Goal: Task Accomplishment & Management: Complete application form

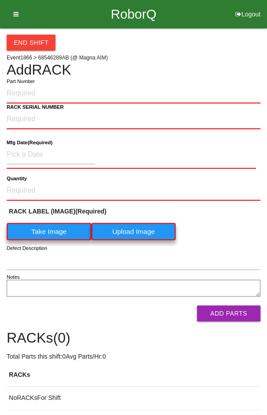
click at [119, 96] on input "Part Number" at bounding box center [134, 94] width 254 height 20
click at [205, 102] on input "Part Number" at bounding box center [134, 94] width 254 height 20
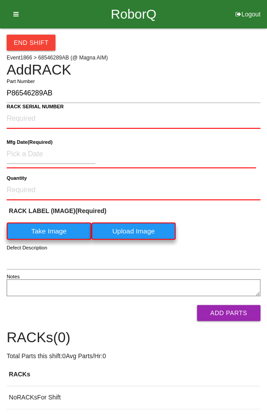
click at [234, 95] on input "P86546289AB" at bounding box center [134, 93] width 254 height 19
type input "P86546289AB"
click at [201, 118] on NUMBER "RACK SERIAL NUMBER" at bounding box center [134, 119] width 254 height 20
click at [99, 120] on NUMBER "RACK SERIAL NUMBER" at bounding box center [134, 119] width 254 height 20
click at [28, 107] on b "RACK SERIAL NUMBER" at bounding box center [35, 107] width 57 height 6
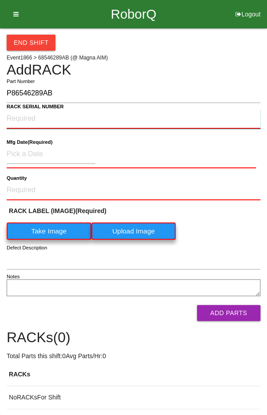
click at [28, 109] on NUMBER "RACK SERIAL NUMBER" at bounding box center [134, 119] width 254 height 20
click at [55, 226] on label "Take Image" at bounding box center [49, 230] width 85 height 17
click at [0, 0] on \(IMAGE\) "Take Image" at bounding box center [0, 0] width 0 height 0
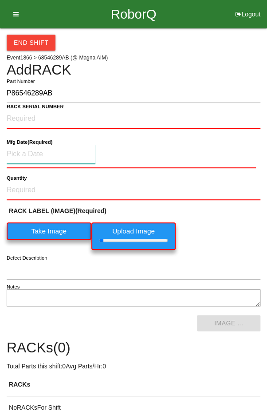
click at [31, 149] on input at bounding box center [51, 154] width 89 height 19
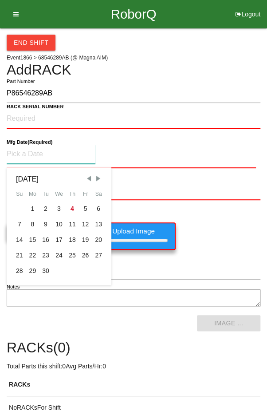
click at [87, 175] on span "Previous Month" at bounding box center [89, 178] width 8 height 8
click at [43, 238] on div "12" at bounding box center [45, 240] width 13 height 16
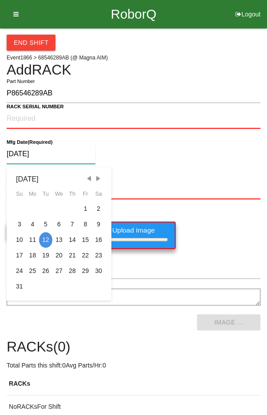
type input "[DATE]"
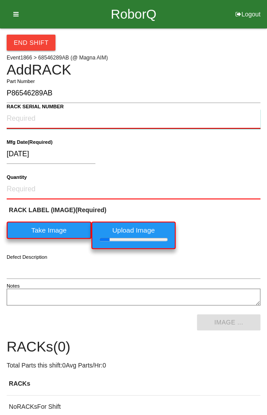
click at [29, 115] on NUMBER "RACK SERIAL NUMBER" at bounding box center [134, 119] width 254 height 20
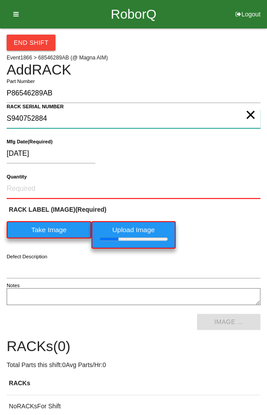
type NUMBER "S940752884"
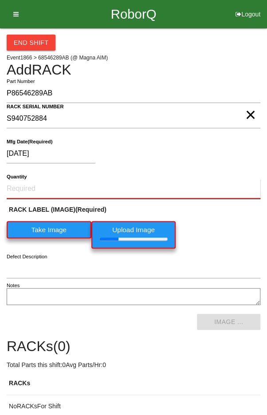
click at [37, 186] on input "Quantity" at bounding box center [134, 189] width 254 height 20
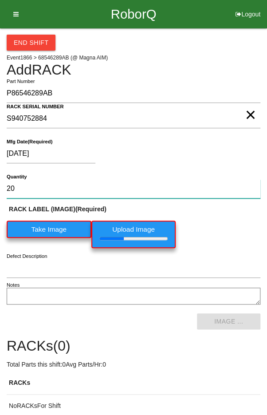
type input "20"
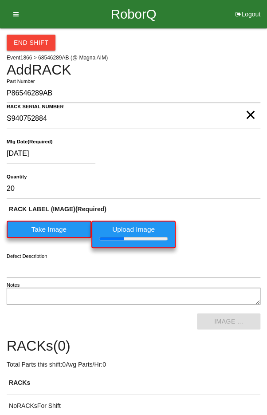
click at [235, 226] on div "RACK LABEL (IMAGE) (Required) Take Image Upload Image" at bounding box center [134, 229] width 254 height 48
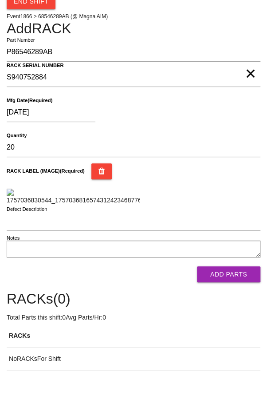
scroll to position [194, 0]
click at [237, 282] on button "Add Parts" at bounding box center [228, 274] width 63 height 16
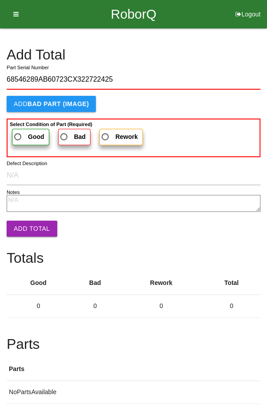
type input "68546289AB60723CX322722425"
click at [22, 135] on span "Good" at bounding box center [28, 136] width 32 height 11
click at [18, 135] on input "Good" at bounding box center [15, 134] width 6 height 6
radio input "true"
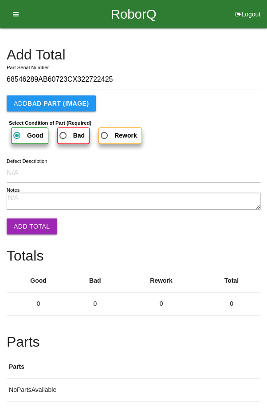
click at [27, 220] on button "Add Total" at bounding box center [32, 226] width 51 height 16
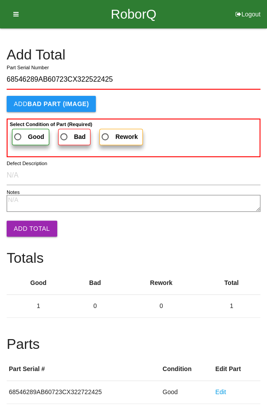
type input "68546289AB60723CX322522425"
click at [24, 137] on span "Good" at bounding box center [28, 136] width 32 height 11
click at [18, 137] on input "Good" at bounding box center [15, 134] width 6 height 6
radio input "true"
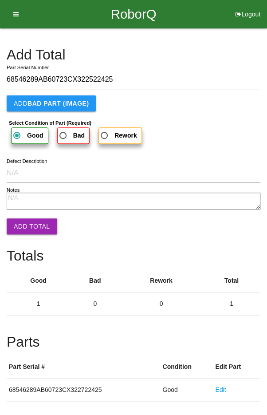
click at [24, 225] on button "Add Total" at bounding box center [32, 226] width 51 height 16
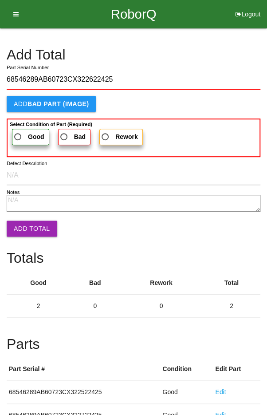
type input "68546289AB60723CX322622425"
click at [22, 132] on span "Good" at bounding box center [28, 136] width 32 height 11
click at [18, 132] on input "Good" at bounding box center [15, 134] width 6 height 6
radio input "true"
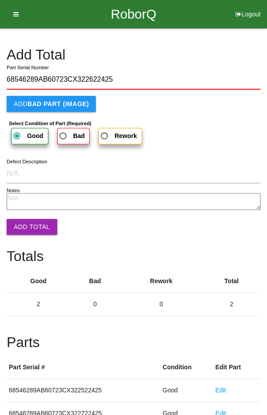
click at [28, 230] on button "Add Total" at bounding box center [32, 227] width 51 height 16
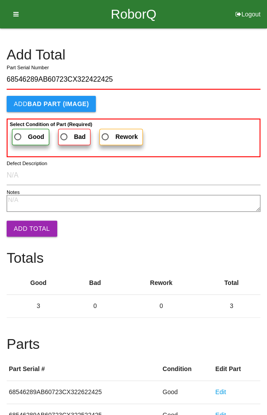
type input "68546289AB60723CX322422425"
click at [25, 136] on span "Good" at bounding box center [28, 136] width 32 height 11
click at [18, 136] on input "Good" at bounding box center [15, 134] width 6 height 6
radio input "true"
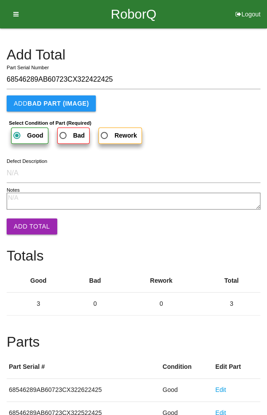
click at [29, 228] on button "Add Total" at bounding box center [32, 226] width 51 height 16
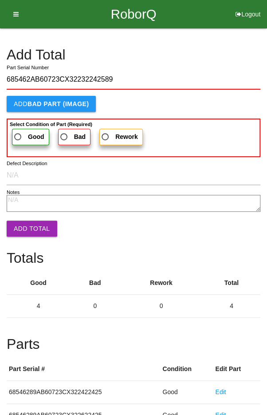
type input "685462AB60723CX32232242589"
click at [23, 132] on span "Good" at bounding box center [28, 136] width 32 height 11
click at [18, 132] on input "Good" at bounding box center [15, 134] width 6 height 6
radio input "true"
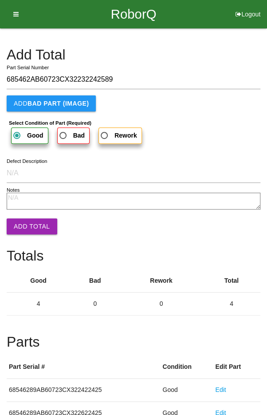
click at [25, 213] on form "685462AB60723CX32232242589 Part Serial Number Add BAD PART (IMAGE) Select Condi…" at bounding box center [134, 149] width 254 height 158
click at [28, 233] on button "Add Total" at bounding box center [32, 226] width 51 height 16
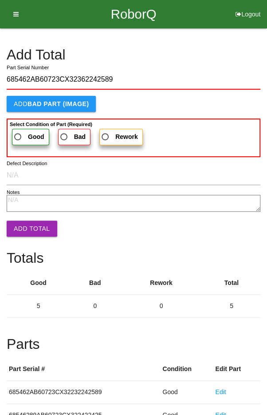
type input "685462AB60723CX32362242589"
click at [19, 138] on span "Good" at bounding box center [28, 136] width 32 height 11
click at [18, 137] on input "Good" at bounding box center [15, 134] width 6 height 6
radio input "true"
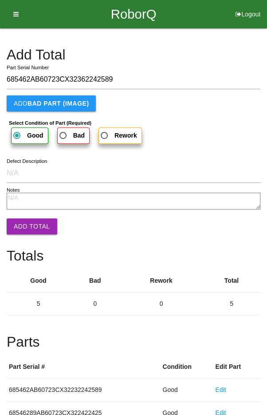
click at [24, 221] on button "Add Total" at bounding box center [32, 226] width 51 height 16
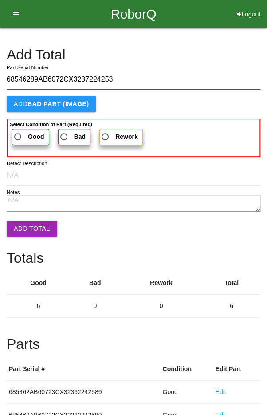
type input "68546289AB6072CX3237224253"
click at [21, 134] on span "Good" at bounding box center [28, 136] width 32 height 11
click at [18, 134] on input "Good" at bounding box center [15, 134] width 6 height 6
radio input "true"
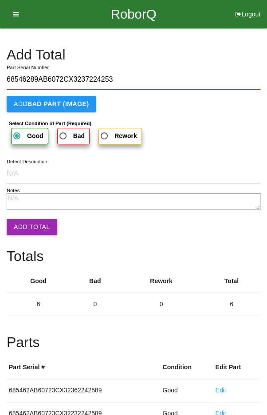
click at [28, 219] on button "Add Total" at bounding box center [32, 227] width 51 height 16
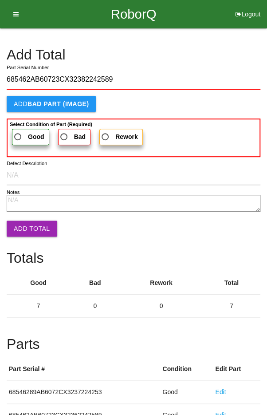
type input "685462AB60723CX32382242589"
click at [21, 132] on span "Good" at bounding box center [28, 136] width 32 height 11
click at [18, 132] on input "Good" at bounding box center [15, 134] width 6 height 6
radio input "true"
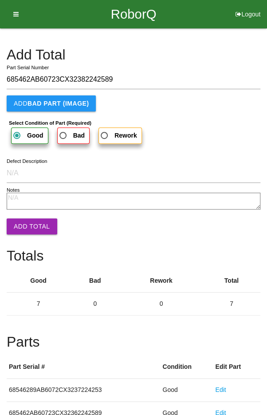
click at [27, 220] on button "Add Total" at bounding box center [32, 226] width 51 height 16
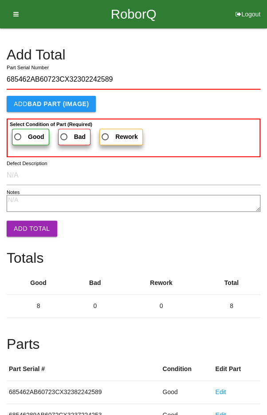
type input "685462AB60723CX32302242589"
click at [20, 134] on span "Good" at bounding box center [28, 136] width 32 height 11
click at [18, 134] on input "Good" at bounding box center [15, 134] width 6 height 6
radio input "true"
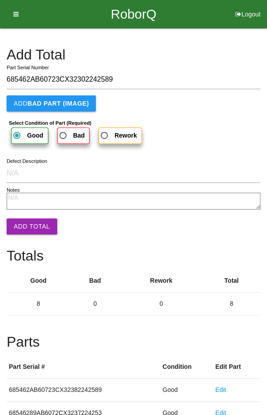
click at [25, 221] on button "Add Total" at bounding box center [32, 226] width 51 height 16
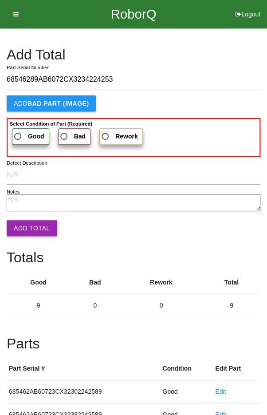
type input "68546289AB6072CX3234224253"
click at [21, 131] on span "Good" at bounding box center [28, 136] width 32 height 11
click at [18, 131] on input "Good" at bounding box center [15, 134] width 6 height 6
radio input "true"
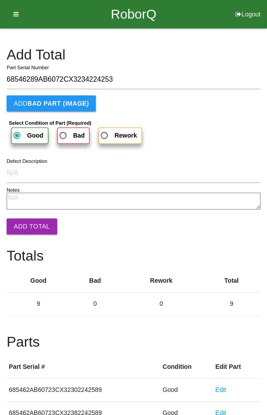
click at [30, 225] on button "Add Total" at bounding box center [32, 226] width 51 height 16
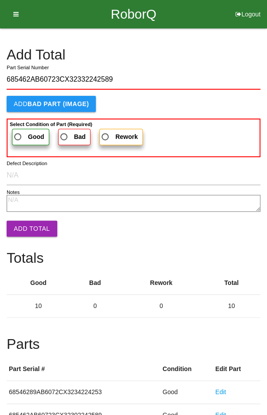
type input "685462AB60723CX32332242589"
click at [27, 124] on b "Select Condition of Part (Required)" at bounding box center [51, 124] width 83 height 5
click at [18, 131] on input "Good" at bounding box center [15, 134] width 6 height 6
radio input "true"
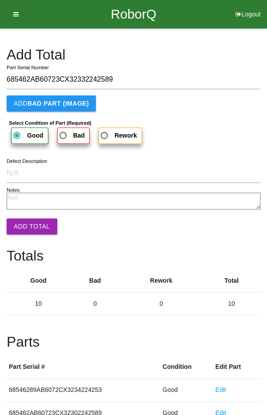
click at [27, 221] on button "Add Total" at bounding box center [32, 226] width 51 height 16
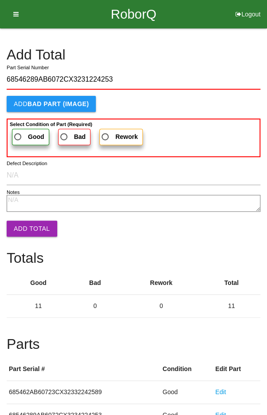
type input "68546289AB6072CX3231224253"
click at [20, 132] on span "Good" at bounding box center [28, 136] width 32 height 11
click at [18, 132] on input "Good" at bounding box center [15, 134] width 6 height 6
radio input "true"
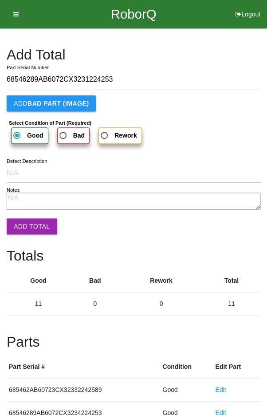
click at [27, 220] on button "Add Total" at bounding box center [32, 226] width 51 height 16
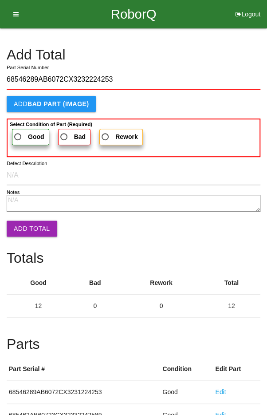
type input "68546289AB6072CX3232224253"
click at [24, 134] on span "Good" at bounding box center [28, 136] width 32 height 11
click at [18, 134] on input "Good" at bounding box center [15, 134] width 6 height 6
radio input "true"
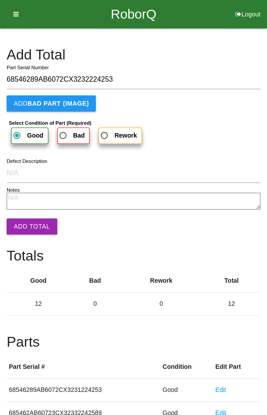
click at [28, 222] on button "Add Total" at bounding box center [32, 226] width 51 height 16
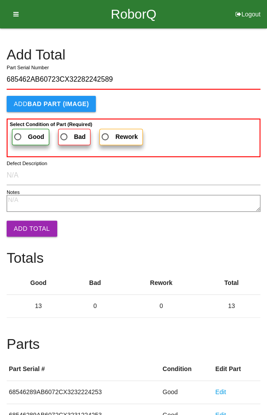
type input "685462AB60723CX32282242589"
click at [21, 132] on span "Good" at bounding box center [28, 136] width 32 height 11
click at [18, 132] on input "Good" at bounding box center [15, 134] width 6 height 6
radio input "true"
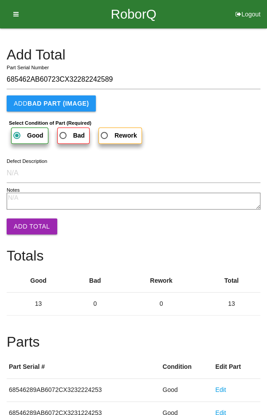
click at [27, 224] on button "Add Total" at bounding box center [32, 226] width 51 height 16
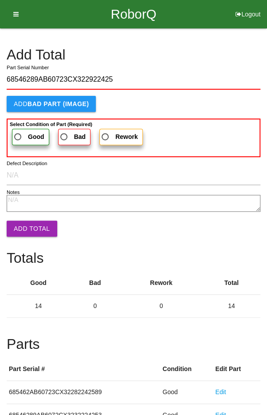
type input "68546289AB60723CX322922425"
click at [26, 134] on span "Good" at bounding box center [28, 136] width 32 height 11
click at [18, 134] on input "Good" at bounding box center [15, 134] width 6 height 6
radio input "true"
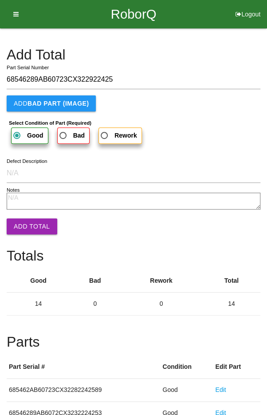
click at [29, 224] on button "Add Total" at bounding box center [32, 226] width 51 height 16
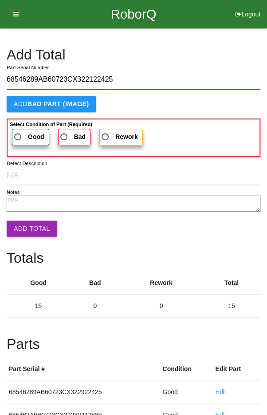
type input "68546289AB60723CX322122425"
click at [24, 134] on span "Good" at bounding box center [28, 136] width 32 height 11
click at [18, 134] on input "Good" at bounding box center [15, 134] width 6 height 6
radio input "true"
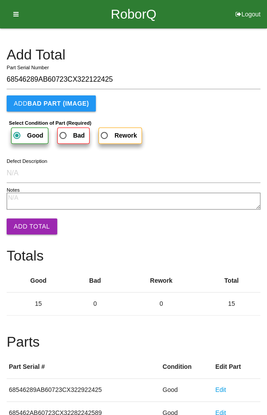
click at [29, 228] on button "Add Total" at bounding box center [32, 226] width 51 height 16
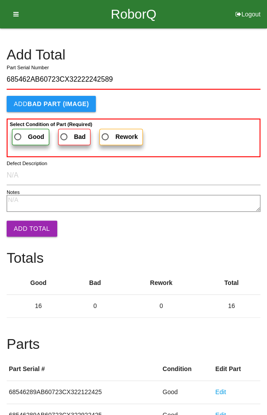
type input "685462AB60723CX32222242589"
click at [20, 132] on span "Good" at bounding box center [28, 136] width 32 height 11
click at [18, 132] on input "Good" at bounding box center [15, 134] width 6 height 6
radio input "true"
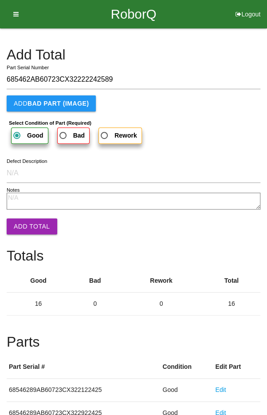
click at [29, 221] on button "Add Total" at bounding box center [32, 226] width 51 height 16
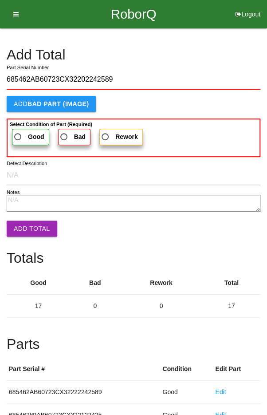
type input "685462AB60723CX32202242589"
click at [23, 131] on span "Good" at bounding box center [28, 136] width 32 height 11
click at [18, 131] on input "Good" at bounding box center [15, 134] width 6 height 6
radio input "true"
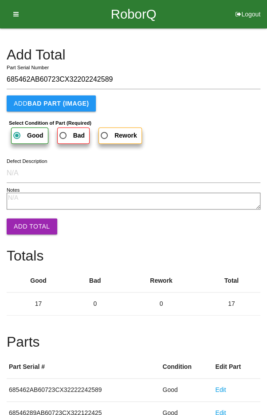
click at [29, 222] on button "Add Total" at bounding box center [32, 226] width 51 height 16
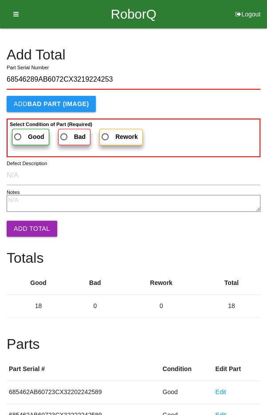
type input "68546289AB6072CX3219224253"
click at [20, 131] on span "Good" at bounding box center [28, 136] width 32 height 11
click at [18, 131] on input "Good" at bounding box center [15, 134] width 6 height 6
radio input "true"
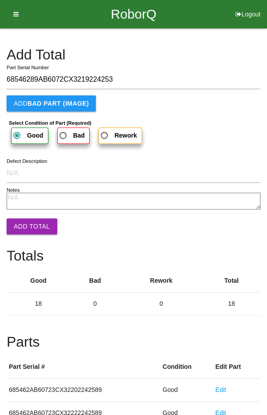
click at [32, 225] on button "Add Total" at bounding box center [32, 226] width 51 height 16
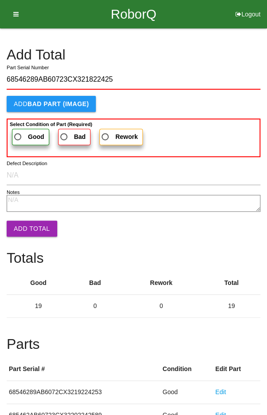
type input "68546289AB60723CX321822425"
click at [27, 132] on span "Good" at bounding box center [28, 136] width 32 height 11
click at [18, 132] on input "Good" at bounding box center [15, 134] width 6 height 6
radio input "true"
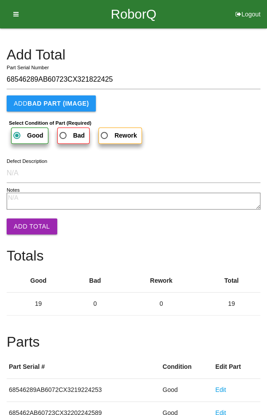
click at [30, 227] on button "Add Total" at bounding box center [32, 226] width 51 height 16
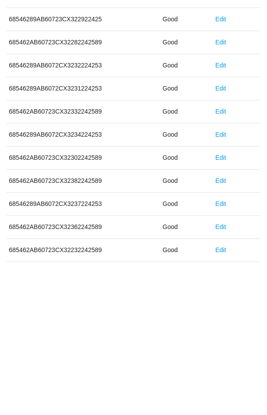
scroll to position [493, 0]
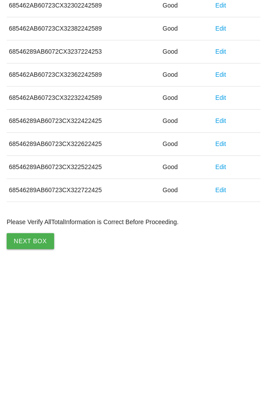
click at [28, 380] on button "Next Box" at bounding box center [30, 388] width 47 height 16
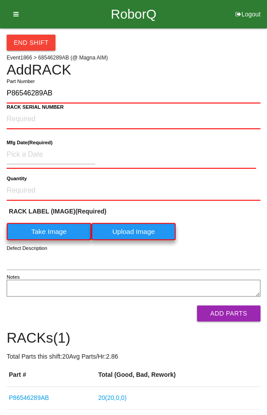
type input "P86546289AB"
click at [45, 231] on label "Take Image" at bounding box center [49, 231] width 85 height 17
click at [0, 0] on \(IMAGE\) "Take Image" at bounding box center [0, 0] width 0 height 0
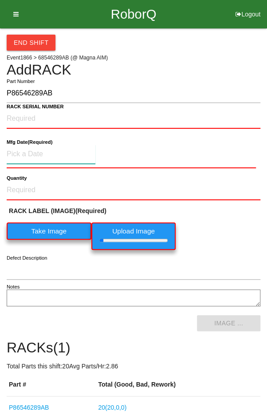
click at [48, 154] on input at bounding box center [51, 154] width 89 height 19
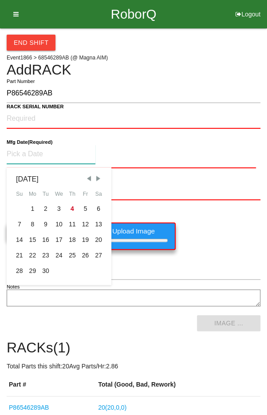
click at [88, 174] on span "Previous Month" at bounding box center [89, 178] width 8 height 8
click at [44, 239] on div "12" at bounding box center [45, 240] width 13 height 16
type input "[DATE]"
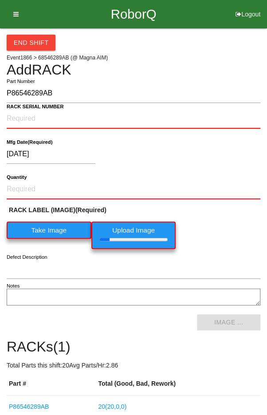
click at [31, 107] on b "RACK SERIAL NUMBER" at bounding box center [35, 107] width 57 height 6
click at [31, 109] on NUMBER "RACK SERIAL NUMBER" at bounding box center [134, 119] width 254 height 20
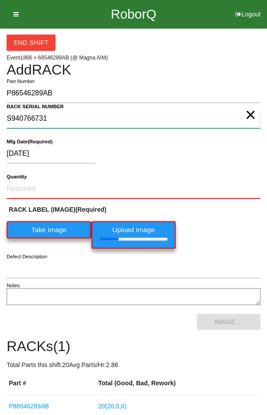
type NUMBER "S940766731"
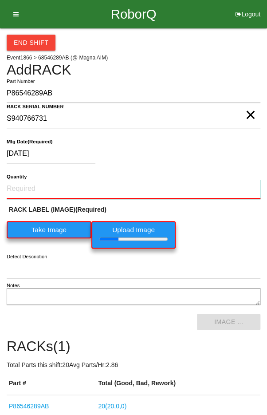
click at [35, 180] on input "Quantity" at bounding box center [134, 189] width 254 height 20
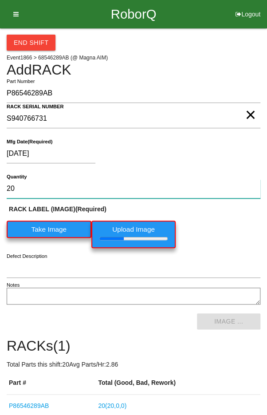
type input "20"
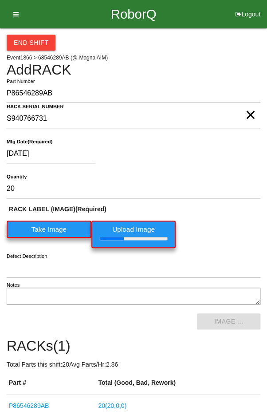
click at [236, 229] on div "RACK LABEL (IMAGE) (Required) Take Image Upload Image" at bounding box center [134, 229] width 254 height 48
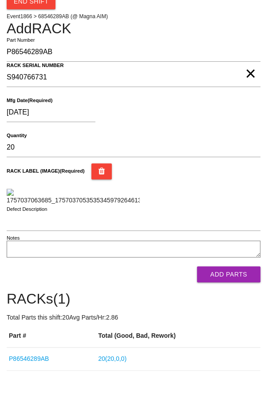
scroll to position [133, 0]
click at [231, 282] on button "Add Parts" at bounding box center [228, 274] width 63 height 16
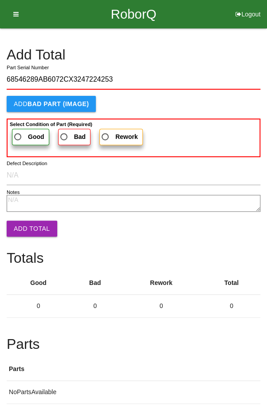
type input "68546289AB6072CX3247224253"
click at [21, 131] on span "Good" at bounding box center [28, 136] width 32 height 11
click at [18, 131] on input "Good" at bounding box center [15, 134] width 6 height 6
radio input "true"
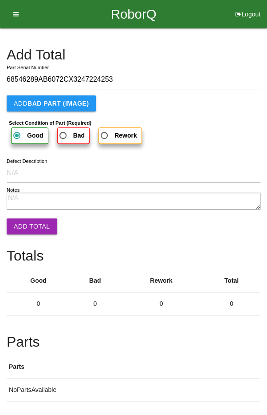
click at [23, 222] on button "Add Total" at bounding box center [32, 226] width 51 height 16
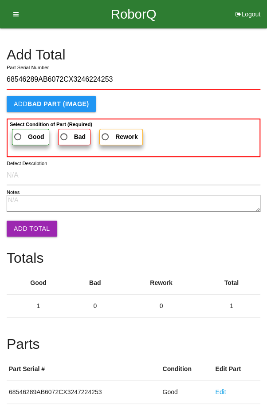
type input "68546289AB6072CX3246224253"
click at [22, 133] on span "Good" at bounding box center [28, 136] width 32 height 11
click at [18, 133] on input "Good" at bounding box center [15, 134] width 6 height 6
radio input "true"
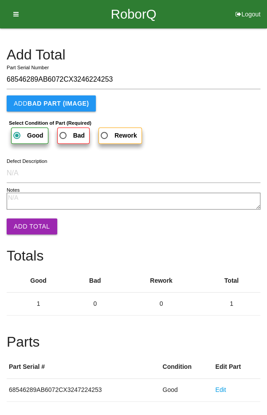
click at [24, 223] on button "Add Total" at bounding box center [32, 226] width 51 height 16
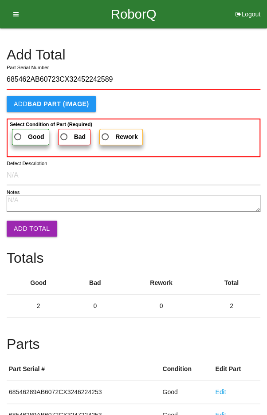
type input "685462AB60723CX32452242589"
click at [22, 131] on span "Good" at bounding box center [28, 136] width 32 height 11
click at [18, 131] on input "Good" at bounding box center [15, 134] width 6 height 6
radio input "true"
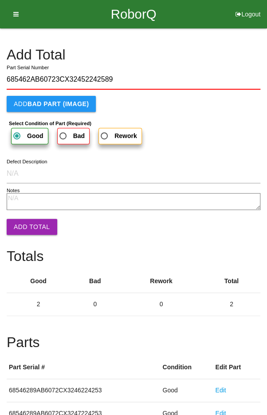
click at [26, 219] on button "Add Total" at bounding box center [32, 227] width 51 height 16
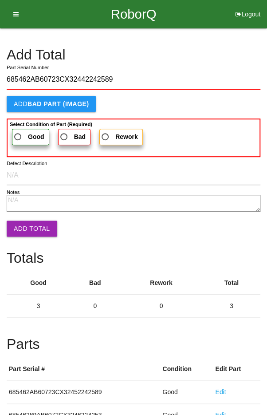
type input "685462AB60723CX32442242589"
click at [24, 131] on span "Good" at bounding box center [28, 136] width 32 height 11
click at [18, 131] on input "Good" at bounding box center [15, 134] width 6 height 6
radio input "true"
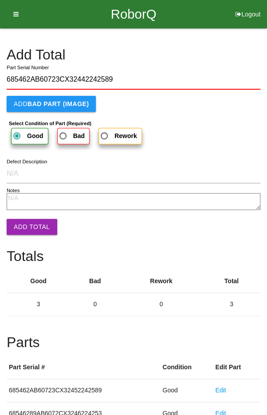
click at [26, 222] on button "Add Total" at bounding box center [32, 227] width 51 height 16
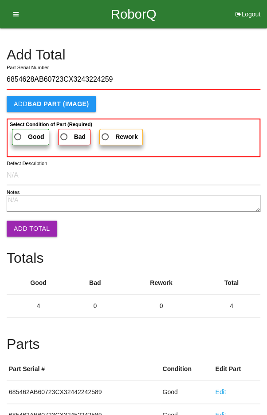
type input "6854628AB60723CX3243224259"
click at [24, 134] on span "Good" at bounding box center [28, 136] width 32 height 11
click at [18, 134] on input "Good" at bounding box center [15, 134] width 6 height 6
radio input "true"
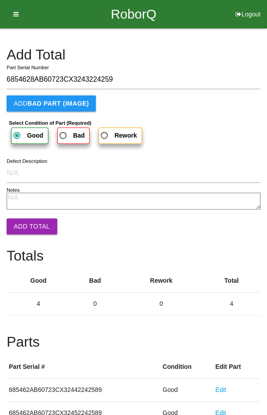
click at [27, 225] on button "Add Total" at bounding box center [32, 226] width 51 height 16
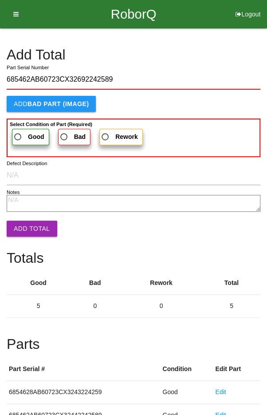
type input "685462AB60723CX32692242589"
click at [19, 129] on label "Good" at bounding box center [30, 137] width 37 height 16
click at [18, 131] on input "Good" at bounding box center [15, 134] width 6 height 6
radio input "true"
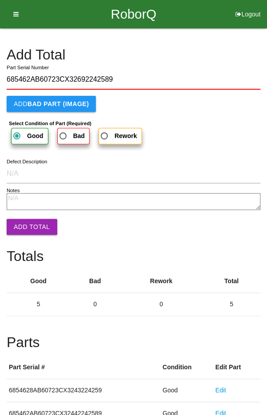
click at [27, 220] on button "Add Total" at bounding box center [32, 227] width 51 height 16
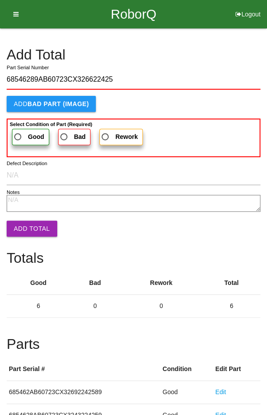
type input "68546289AB60723CX326622425"
click at [26, 131] on span "Good" at bounding box center [28, 136] width 32 height 11
click at [18, 131] on input "Good" at bounding box center [15, 134] width 6 height 6
radio input "true"
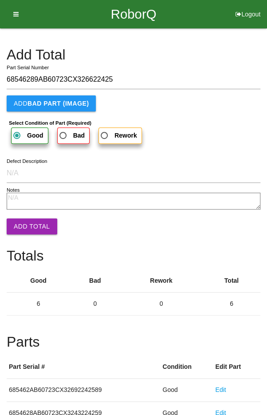
click at [25, 219] on button "Add Total" at bounding box center [32, 226] width 51 height 16
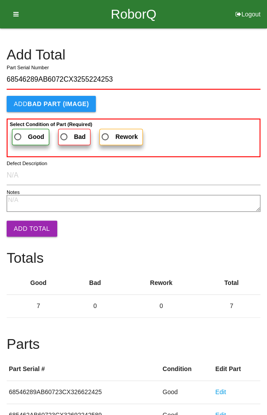
type input "68546289AB6072CX3255224253"
click at [24, 131] on span "Good" at bounding box center [28, 136] width 32 height 11
click at [18, 131] on input "Good" at bounding box center [15, 134] width 6 height 6
radio input "true"
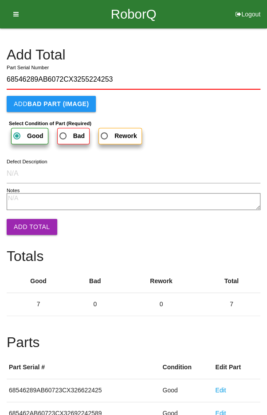
click at [25, 221] on button "Add Total" at bounding box center [32, 227] width 51 height 16
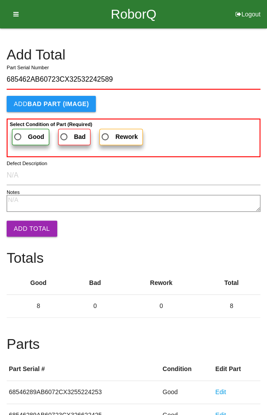
type input "685462AB60723CX32532242589"
click at [25, 130] on label "Good" at bounding box center [30, 137] width 37 height 16
click at [18, 131] on input "Good" at bounding box center [15, 134] width 6 height 6
radio input "true"
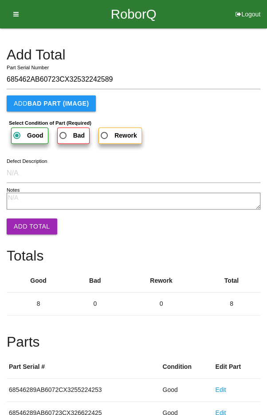
click at [26, 220] on button "Add Total" at bounding box center [32, 226] width 51 height 16
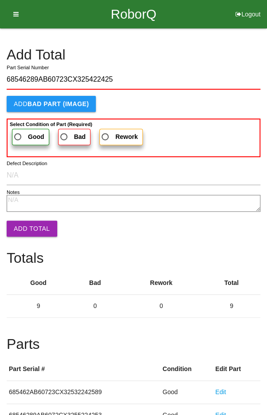
type input "68546289AB60723CX325422425"
click at [28, 133] on b "Good" at bounding box center [36, 136] width 16 height 7
click at [18, 133] on input "Good" at bounding box center [15, 134] width 6 height 6
radio input "true"
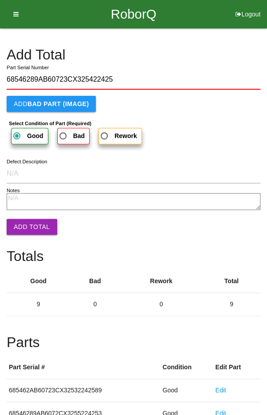
click at [30, 227] on button "Add Total" at bounding box center [32, 227] width 51 height 16
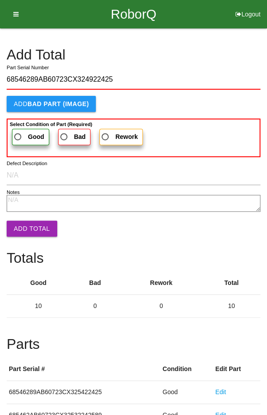
type input "68546289AB60723CX324922425"
click at [24, 132] on span "Good" at bounding box center [28, 136] width 32 height 11
click at [18, 132] on input "Good" at bounding box center [15, 134] width 6 height 6
radio input "true"
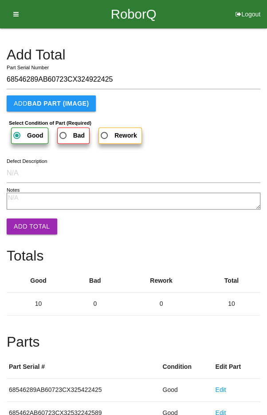
click at [32, 231] on button "Add Total" at bounding box center [32, 226] width 51 height 16
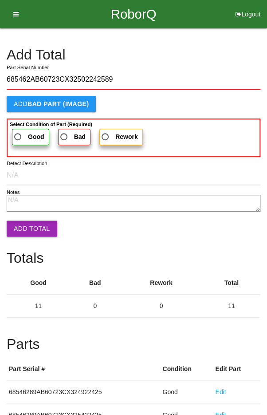
type input "685462AB60723CX32502242589"
click at [21, 133] on span "Good" at bounding box center [28, 136] width 32 height 11
click at [18, 133] on input "Good" at bounding box center [15, 134] width 6 height 6
radio input "true"
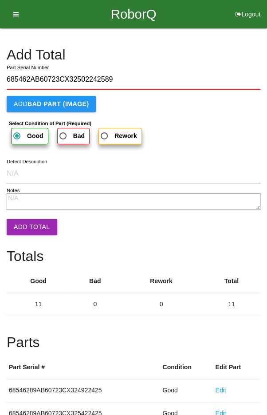
click at [30, 222] on button "Add Total" at bounding box center [32, 227] width 51 height 16
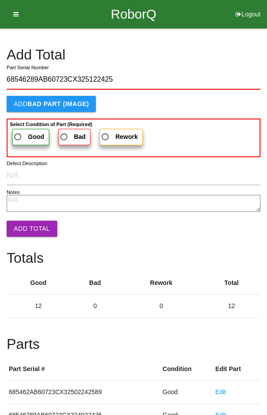
type input "68546289AB60723CX325122425"
click at [23, 131] on span "Good" at bounding box center [28, 136] width 32 height 11
click at [18, 131] on input "Good" at bounding box center [15, 134] width 6 height 6
radio input "true"
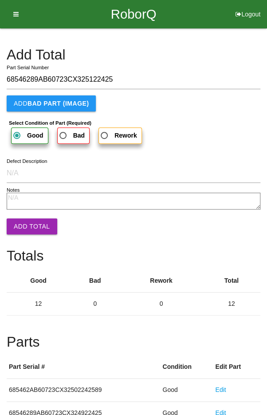
click at [35, 221] on button "Add Total" at bounding box center [32, 226] width 51 height 16
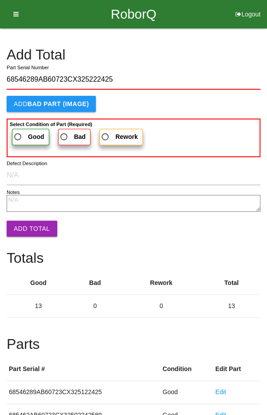
type input "68546289AB60723CX325222425"
click at [23, 133] on span "Good" at bounding box center [28, 136] width 32 height 11
click at [18, 133] on input "Good" at bounding box center [15, 134] width 6 height 6
radio input "true"
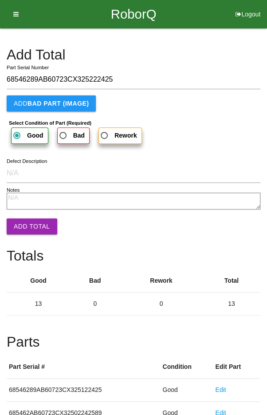
click at [31, 226] on button "Add Total" at bounding box center [32, 226] width 51 height 16
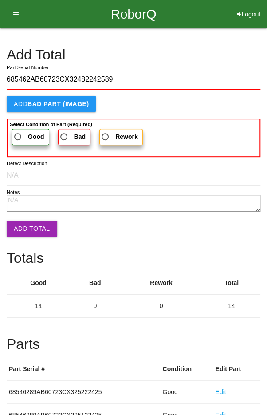
type input "685462AB60723CX32482242589"
click at [24, 132] on span "Good" at bounding box center [28, 136] width 32 height 11
click at [18, 132] on input "Good" at bounding box center [15, 134] width 6 height 6
radio input "true"
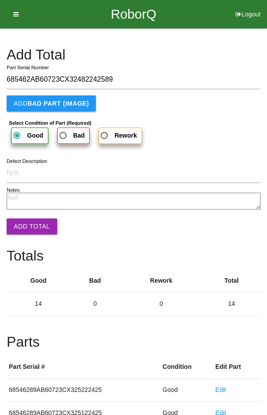
click at [32, 222] on button "Add Total" at bounding box center [32, 226] width 51 height 16
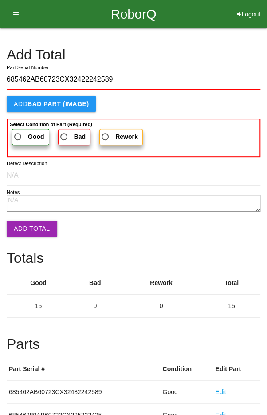
type input "685462AB60723CX32422242589"
click at [23, 134] on span "Good" at bounding box center [28, 136] width 32 height 11
click at [18, 134] on input "Good" at bounding box center [15, 134] width 6 height 6
radio input "true"
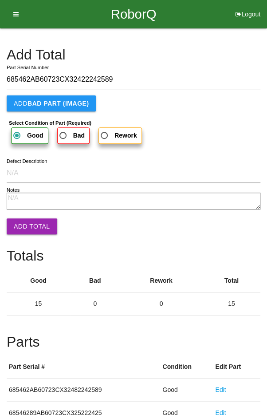
click at [30, 226] on button "Add Total" at bounding box center [32, 226] width 51 height 16
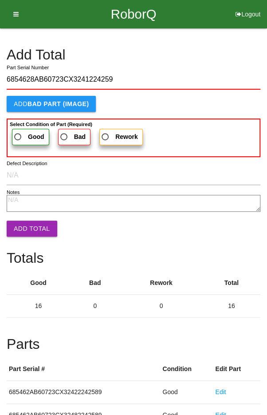
type input "6854628AB60723CX3241224259"
click at [20, 132] on span "Good" at bounding box center [28, 136] width 32 height 11
click at [18, 132] on input "Good" at bounding box center [15, 134] width 6 height 6
radio input "true"
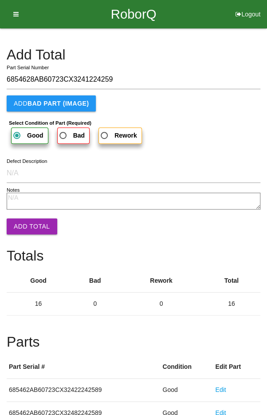
click at [30, 220] on button "Add Total" at bounding box center [32, 226] width 51 height 16
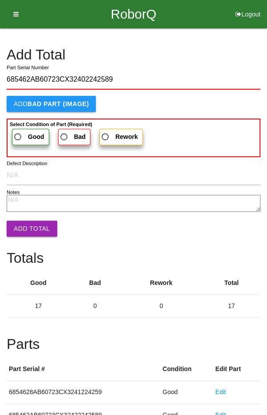
type input "685462AB60723CX32402242589"
click at [23, 135] on span "Good" at bounding box center [28, 136] width 32 height 11
click at [18, 135] on input "Good" at bounding box center [15, 134] width 6 height 6
radio input "true"
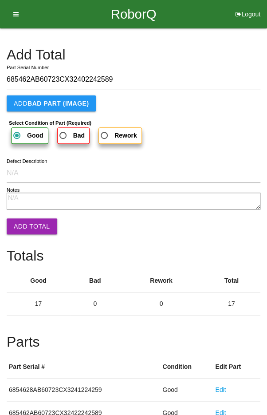
click at [27, 221] on button "Add Total" at bounding box center [32, 226] width 51 height 16
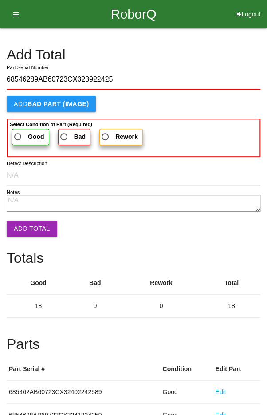
type input "68546289AB60723CX323922425"
click at [25, 137] on span "Good" at bounding box center [28, 136] width 32 height 11
click at [18, 137] on input "Good" at bounding box center [15, 134] width 6 height 6
radio input "true"
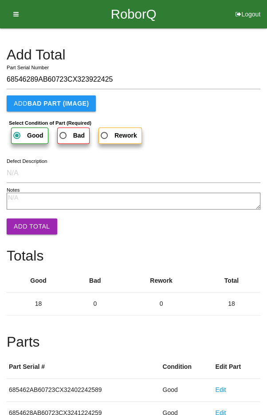
click at [29, 222] on button "Add Total" at bounding box center [32, 226] width 51 height 16
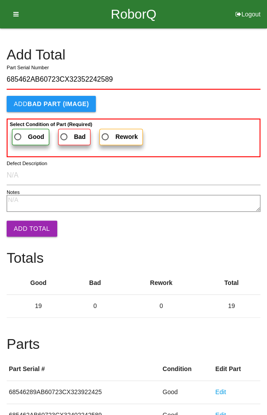
type input "685462AB60723CX32352242589"
click at [24, 132] on span "Good" at bounding box center [28, 136] width 32 height 11
click at [18, 132] on input "Good" at bounding box center [15, 134] width 6 height 6
radio input "true"
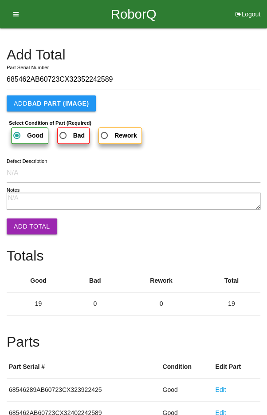
click at [30, 226] on button "Add Total" at bounding box center [32, 226] width 51 height 16
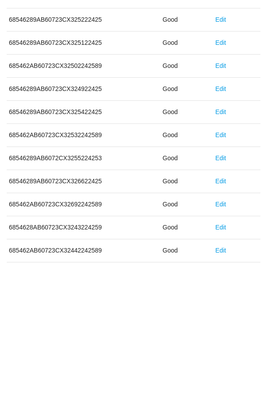
scroll to position [493, 0]
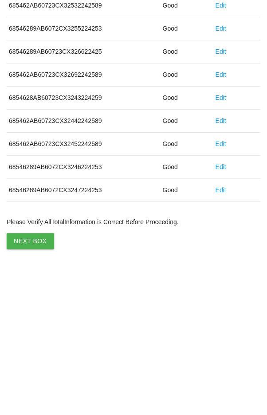
click at [17, 383] on button "Next Box" at bounding box center [30, 388] width 47 height 16
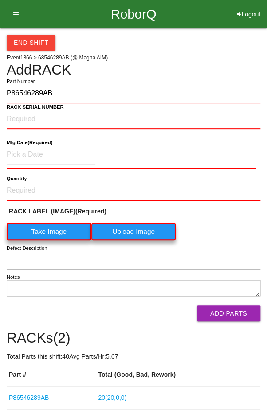
type input "P86546289AB"
click at [39, 229] on label "Take Image" at bounding box center [49, 231] width 85 height 17
click at [0, 0] on \(IMAGE\) "Take Image" at bounding box center [0, 0] width 0 height 0
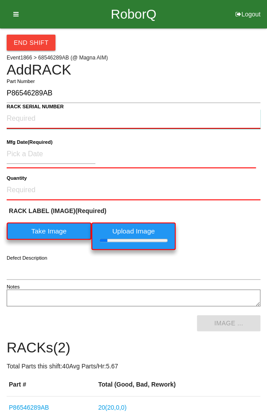
click at [19, 119] on NUMBER "RACK SERIAL NUMBER" at bounding box center [134, 119] width 254 height 20
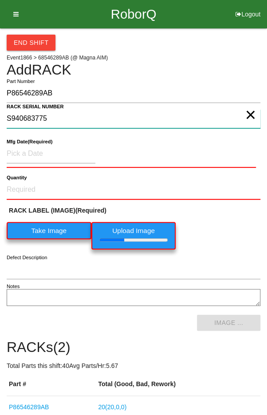
type NUMBER "S940683775"
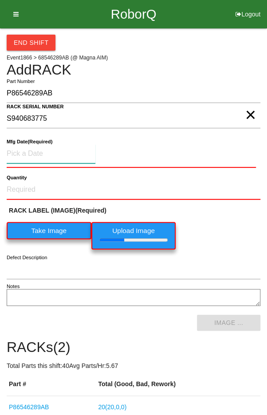
click at [29, 150] on input at bounding box center [51, 153] width 89 height 19
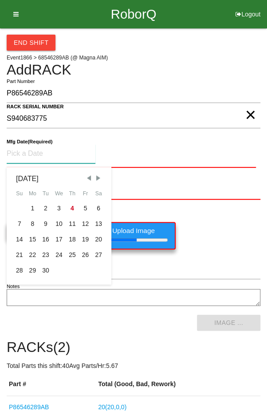
click at [87, 175] on span "Previous Month" at bounding box center [89, 178] width 8 height 8
click at [44, 237] on div "12" at bounding box center [45, 240] width 13 height 16
type input "[DATE]"
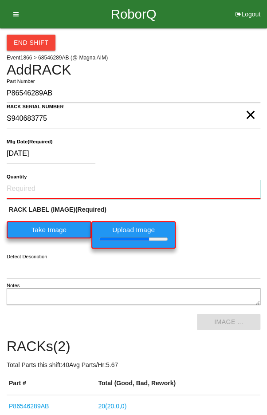
click at [43, 185] on input "Quantity" at bounding box center [134, 189] width 254 height 20
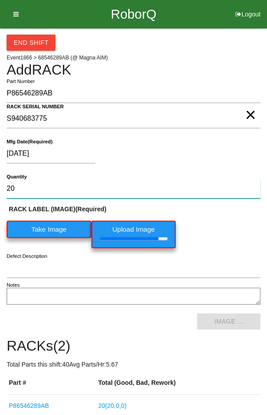
type input "20"
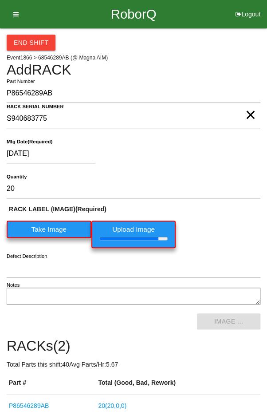
click at [237, 229] on div "RACK LABEL (IMAGE) (Required) Take Image Upload Image" at bounding box center [134, 229] width 254 height 48
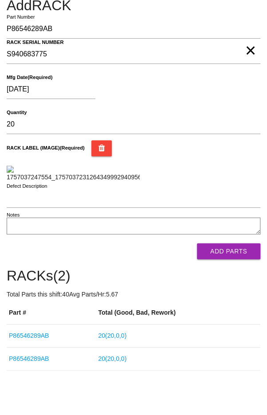
scroll to position [209, 0]
click at [237, 259] on button "Add Parts" at bounding box center [228, 251] width 63 height 16
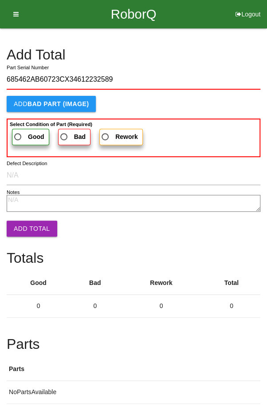
type input "685462AB60723CX34612232589"
click at [27, 132] on span "Good" at bounding box center [28, 136] width 32 height 11
click at [18, 132] on input "Good" at bounding box center [15, 134] width 6 height 6
radio input "true"
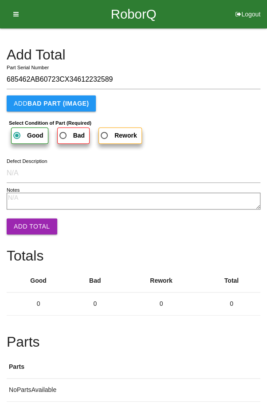
click at [27, 222] on button "Add Total" at bounding box center [32, 226] width 51 height 16
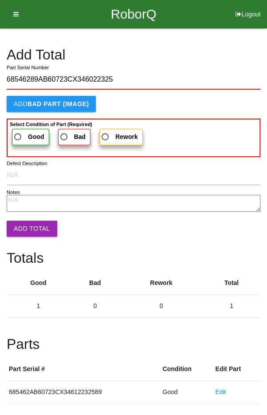
type input "68546289AB60723CX346022325"
click at [23, 130] on label "Good" at bounding box center [30, 137] width 37 height 16
click at [18, 131] on input "Good" at bounding box center [15, 134] width 6 height 6
radio input "true"
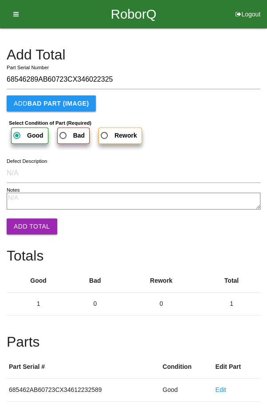
click at [28, 222] on button "Add Total" at bounding box center [32, 226] width 51 height 16
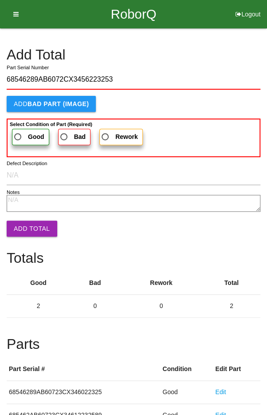
type input "68546289AB6072CX3456223253"
click at [24, 136] on span "Good" at bounding box center [28, 136] width 32 height 11
click at [18, 136] on input "Good" at bounding box center [15, 134] width 6 height 6
radio input "true"
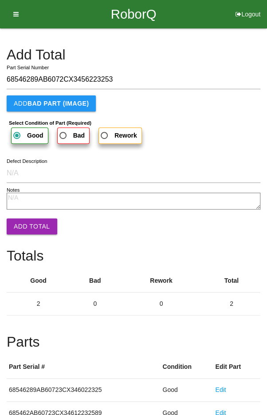
click at [31, 224] on button "Add Total" at bounding box center [32, 226] width 51 height 16
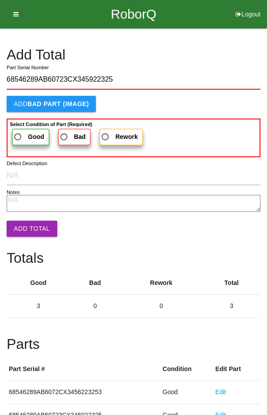
type input "68546289AB60723CX345922325"
click at [24, 130] on label "Good" at bounding box center [30, 137] width 37 height 16
click at [18, 131] on input "Good" at bounding box center [15, 134] width 6 height 6
radio input "true"
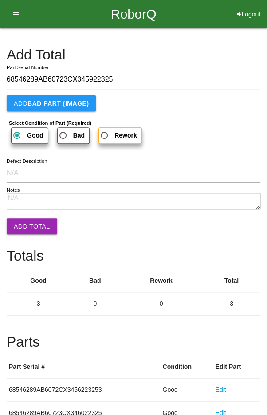
click at [25, 224] on button "Add Total" at bounding box center [32, 226] width 51 height 16
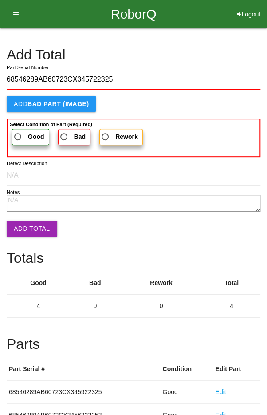
type input "68546289AB60723CX345722325"
click at [23, 131] on span "Good" at bounding box center [28, 136] width 32 height 11
click at [18, 131] on input "Good" at bounding box center [15, 134] width 6 height 6
radio input "true"
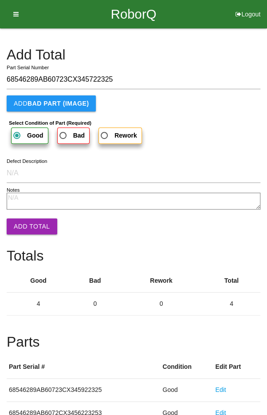
click at [27, 223] on button "Add Total" at bounding box center [32, 226] width 51 height 16
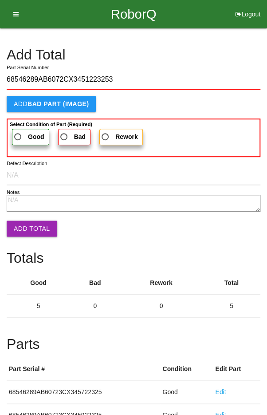
type input "68546289AB6072CX3451223253"
click at [23, 130] on label "Good" at bounding box center [30, 137] width 37 height 16
click at [18, 131] on input "Good" at bounding box center [15, 134] width 6 height 6
radio input "true"
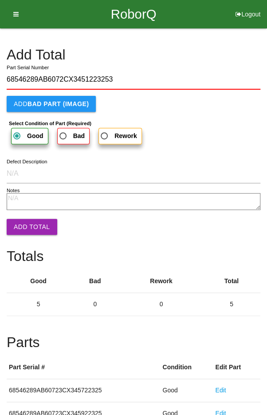
click at [22, 225] on button "Add Total" at bounding box center [32, 227] width 51 height 16
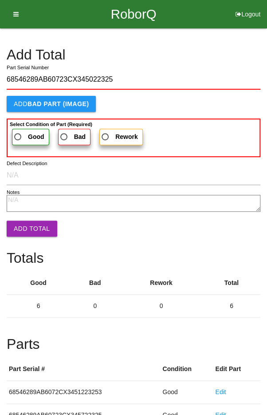
type input "68546289AB60723CX345022325"
click at [22, 131] on span "Good" at bounding box center [28, 136] width 32 height 11
click at [18, 131] on input "Good" at bounding box center [15, 134] width 6 height 6
radio input "true"
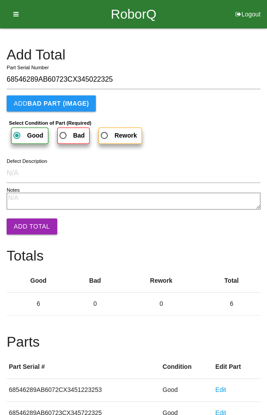
click at [26, 223] on button "Add Total" at bounding box center [32, 226] width 51 height 16
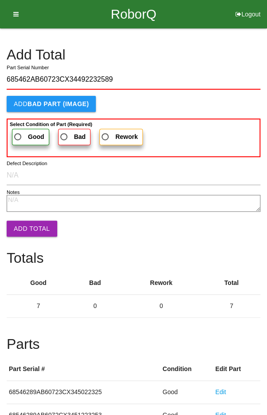
type input "685462AB60723CX34492232589"
click at [27, 133] on span "Good" at bounding box center [28, 136] width 32 height 11
click at [18, 133] on input "Good" at bounding box center [15, 134] width 6 height 6
radio input "true"
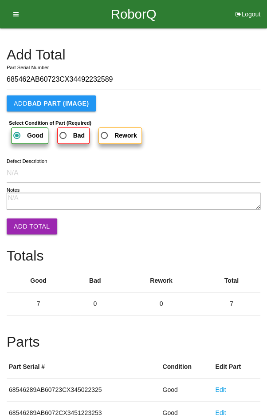
click at [27, 224] on button "Add Total" at bounding box center [32, 226] width 51 height 16
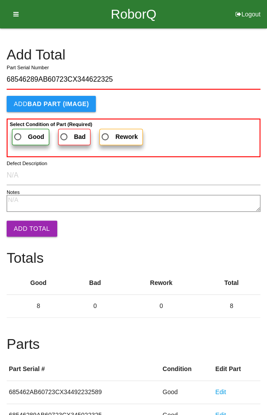
type input "68546289AB60723CX344622325"
click at [24, 131] on span "Good" at bounding box center [28, 136] width 32 height 11
click at [18, 131] on input "Good" at bounding box center [15, 134] width 6 height 6
radio input "true"
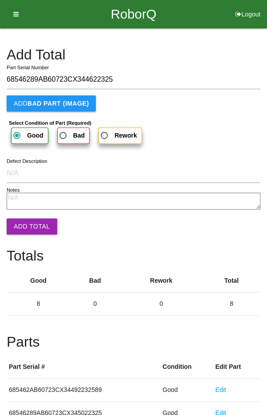
click at [26, 221] on button "Add Total" at bounding box center [32, 226] width 51 height 16
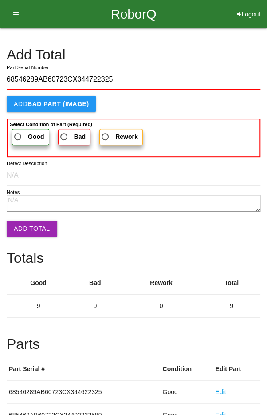
type input "68546289AB60723CX344722325"
click at [20, 134] on span "Good" at bounding box center [28, 136] width 32 height 11
click at [18, 134] on input "Good" at bounding box center [15, 134] width 6 height 6
radio input "true"
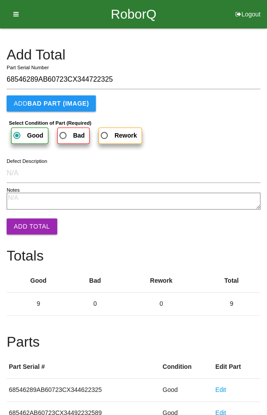
click at [29, 228] on button "Add Total" at bounding box center [32, 226] width 51 height 16
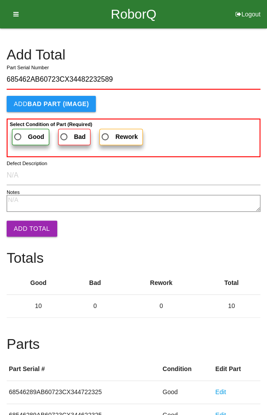
type input "685462AB60723CX34482232589"
click at [23, 129] on label "Good" at bounding box center [30, 137] width 37 height 16
click at [18, 131] on input "Good" at bounding box center [15, 134] width 6 height 6
radio input "true"
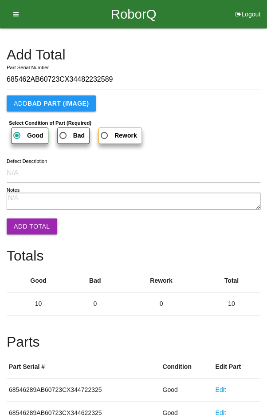
click at [30, 228] on button "Add Total" at bounding box center [32, 226] width 51 height 16
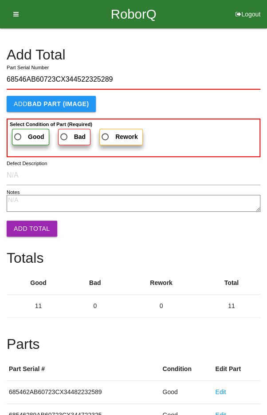
type input "68546AB60723CX344522325289"
click at [24, 131] on span "Good" at bounding box center [28, 136] width 32 height 11
click at [18, 131] on input "Good" at bounding box center [15, 134] width 6 height 6
radio input "true"
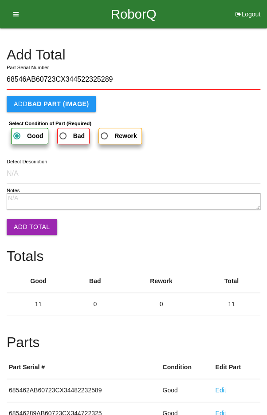
click at [28, 221] on button "Add Total" at bounding box center [32, 227] width 51 height 16
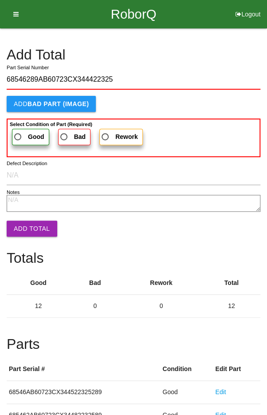
type input "68546289AB60723CX344422325"
click at [21, 131] on span "Good" at bounding box center [28, 136] width 32 height 11
click at [18, 131] on input "Good" at bounding box center [15, 134] width 6 height 6
radio input "true"
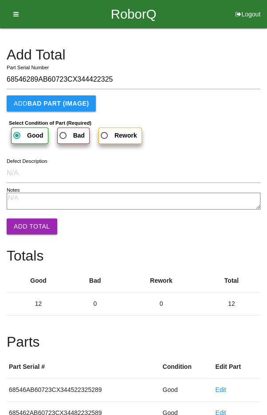
click at [28, 220] on button "Add Total" at bounding box center [32, 226] width 51 height 16
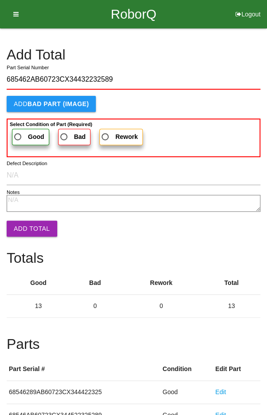
type input "685462AB60723CX34432232589"
click at [26, 131] on span "Good" at bounding box center [28, 136] width 32 height 11
click at [18, 131] on input "Good" at bounding box center [15, 134] width 6 height 6
radio input "true"
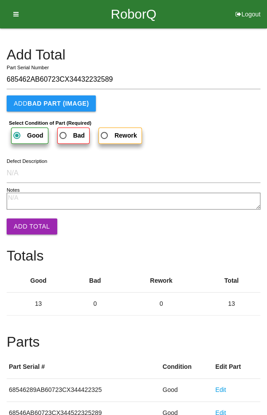
click at [32, 226] on button "Add Total" at bounding box center [32, 226] width 51 height 16
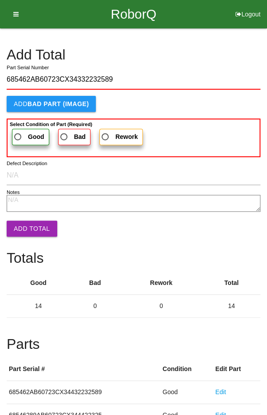
type input "685462AB60723CX34332232589"
click at [21, 132] on span "Good" at bounding box center [28, 136] width 32 height 11
click at [18, 132] on input "Good" at bounding box center [15, 134] width 6 height 6
radio input "true"
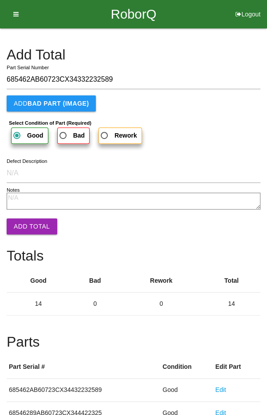
click at [27, 228] on button "Add Total" at bounding box center [32, 226] width 51 height 16
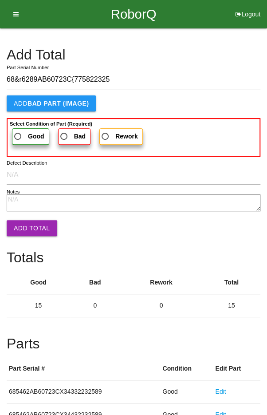
type input "68&r6289AB60723C{775822325"
click at [21, 134] on span "Good" at bounding box center [28, 136] width 32 height 11
click at [18, 134] on input "Good" at bounding box center [15, 134] width 6 height 6
radio input "true"
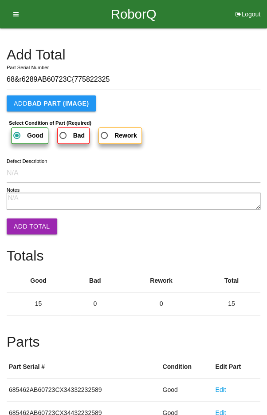
click at [26, 221] on button "Add Total" at bounding box center [32, 226] width 51 height 16
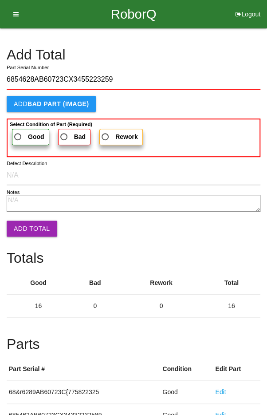
type input "6854628AB60723CX3455223259"
click at [23, 132] on span "Good" at bounding box center [28, 136] width 32 height 11
click at [18, 132] on input "Good" at bounding box center [15, 134] width 6 height 6
radio input "true"
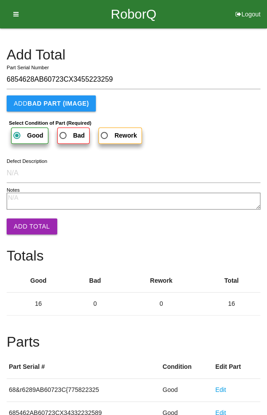
click at [30, 224] on button "Add Total" at bounding box center [32, 226] width 51 height 16
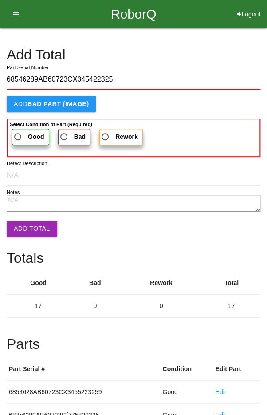
type input "68546289AB60723CX345422325"
click at [19, 134] on span "Good" at bounding box center [28, 136] width 32 height 11
click at [18, 134] on input "Good" at bounding box center [15, 134] width 6 height 6
radio input "true"
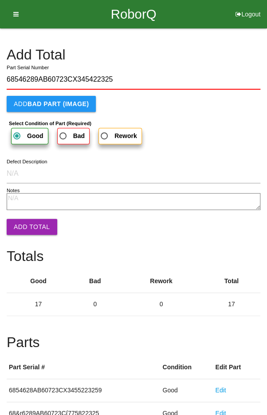
click at [29, 225] on button "Add Total" at bounding box center [32, 227] width 51 height 16
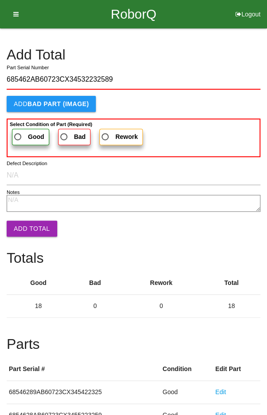
type input "685462AB60723CX34532232589"
click at [24, 132] on span "Good" at bounding box center [28, 136] width 32 height 11
click at [18, 132] on input "Good" at bounding box center [15, 134] width 6 height 6
radio input "true"
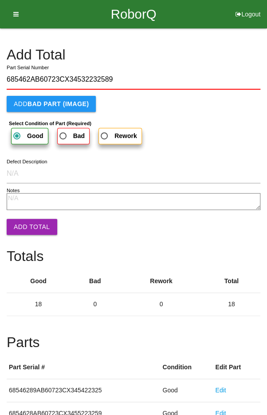
click at [30, 221] on button "Add Total" at bounding box center [32, 227] width 51 height 16
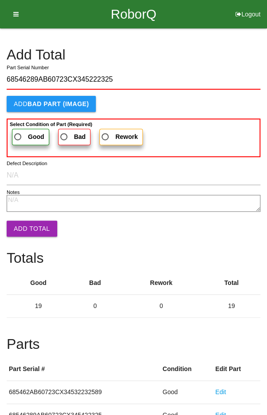
type input "68546289AB60723CX345222325"
click at [23, 132] on span "Good" at bounding box center [28, 136] width 32 height 11
click at [18, 132] on input "Good" at bounding box center [15, 134] width 6 height 6
radio input "true"
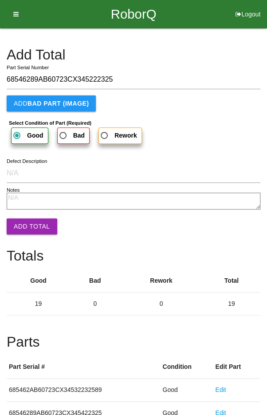
click at [27, 229] on button "Add Total" at bounding box center [32, 226] width 51 height 16
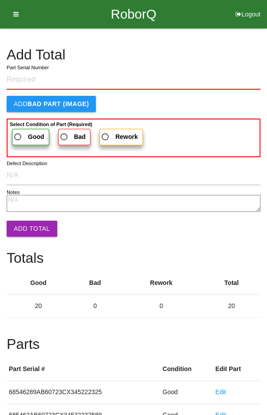
click at [208, 48] on h4 "Add Total" at bounding box center [134, 55] width 254 height 16
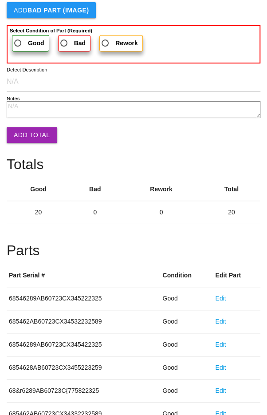
scroll to position [493, 0]
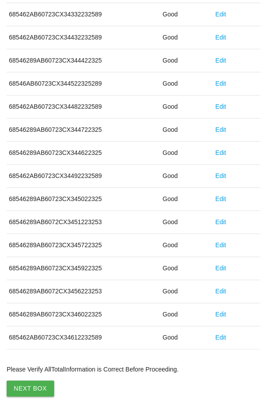
click at [36, 386] on button "Next Box" at bounding box center [30, 388] width 47 height 16
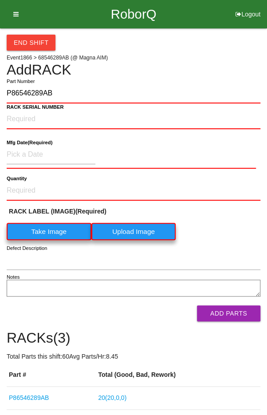
type input "P86546289AB"
click at [45, 233] on label "Take Image" at bounding box center [49, 231] width 85 height 17
click at [0, 0] on \(IMAGE\) "Take Image" at bounding box center [0, 0] width 0 height 0
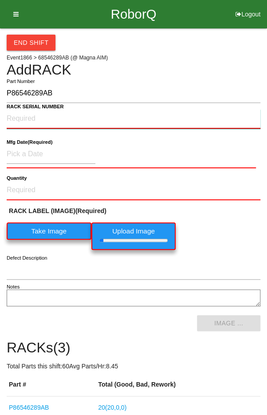
click at [26, 115] on NUMBER "RACK SERIAL NUMBER" at bounding box center [134, 119] width 254 height 20
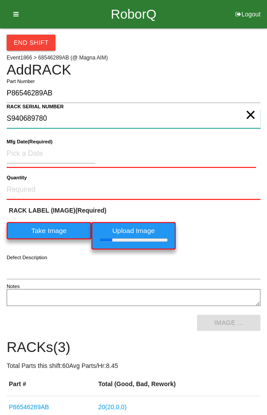
type NUMBER "S940689780"
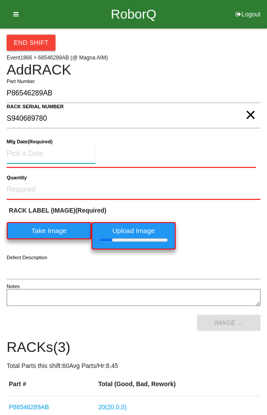
click at [41, 154] on input at bounding box center [51, 153] width 89 height 19
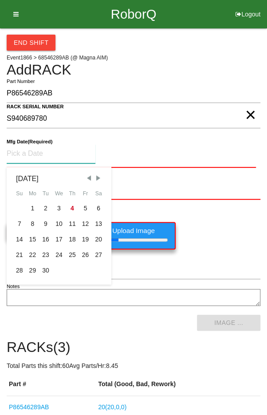
click at [86, 175] on span "Previous Month" at bounding box center [89, 178] width 8 height 8
click at [45, 238] on div "12" at bounding box center [45, 240] width 13 height 16
type input "[DATE]"
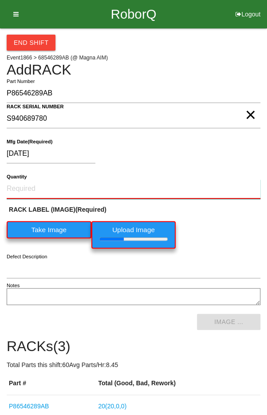
click at [36, 186] on input "Quantity" at bounding box center [134, 189] width 254 height 20
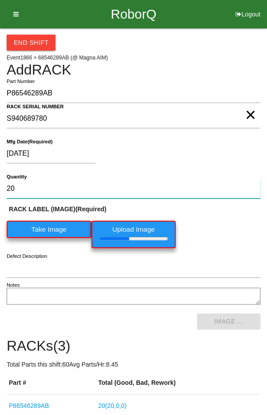
type input "20"
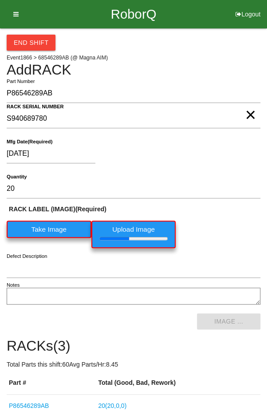
click at [235, 223] on div "RACK LABEL (IMAGE) (Required) Take Image Upload Image" at bounding box center [134, 229] width 254 height 48
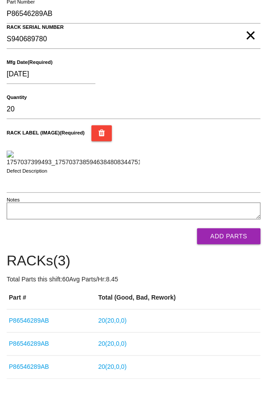
scroll to position [92, 0]
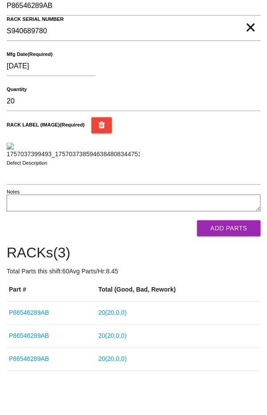
click at [238, 236] on button "Add Parts" at bounding box center [228, 228] width 63 height 16
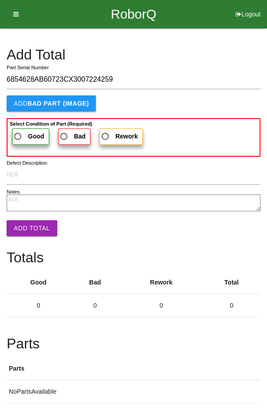
type input "6854628AB60723CX3007224259"
click at [22, 134] on span "Good" at bounding box center [28, 136] width 32 height 11
click at [18, 134] on input "Good" at bounding box center [15, 134] width 6 height 6
radio input "true"
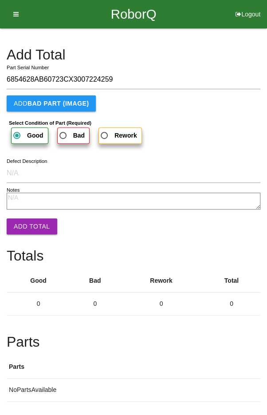
click at [28, 227] on button "Add Total" at bounding box center [32, 226] width 51 height 16
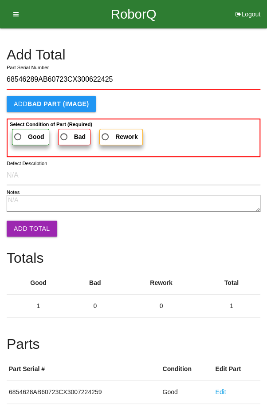
type input "68546289AB60723CX300622425"
click at [25, 138] on span "Good" at bounding box center [28, 136] width 32 height 11
click at [18, 137] on input "Good" at bounding box center [15, 134] width 6 height 6
radio input "true"
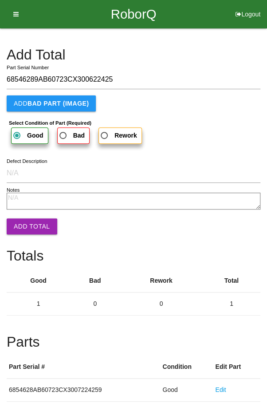
click at [29, 220] on button "Add Total" at bounding box center [32, 226] width 51 height 16
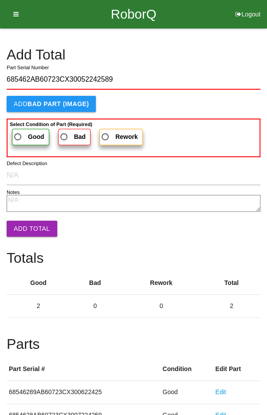
type input "685462AB60723CX30052242589"
click at [24, 134] on span "Good" at bounding box center [28, 136] width 32 height 11
click at [18, 134] on input "Good" at bounding box center [15, 134] width 6 height 6
radio input "true"
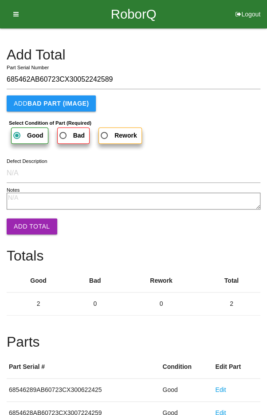
click at [27, 222] on button "Add Total" at bounding box center [32, 226] width 51 height 16
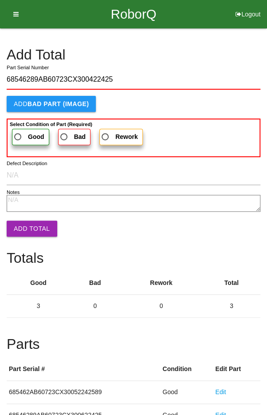
type input "68546289AB60723CX300422425"
click at [20, 124] on b "Select Condition of Part (Required)" at bounding box center [51, 124] width 83 height 5
click at [18, 131] on input "Good" at bounding box center [15, 134] width 6 height 6
radio input "true"
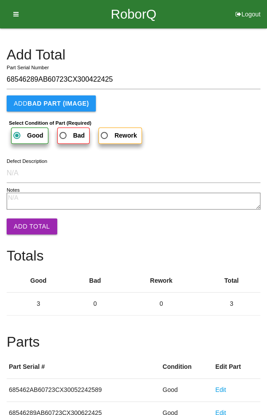
click at [26, 222] on button "Add Total" at bounding box center [32, 226] width 51 height 16
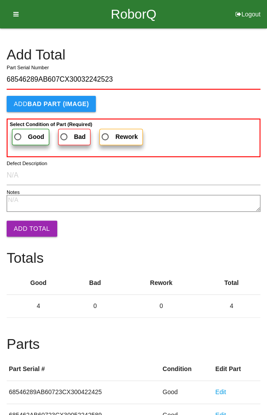
type input "68546289AB607CX30032242523"
click at [25, 130] on label "Good" at bounding box center [30, 137] width 37 height 16
click at [18, 131] on input "Good" at bounding box center [15, 134] width 6 height 6
radio input "true"
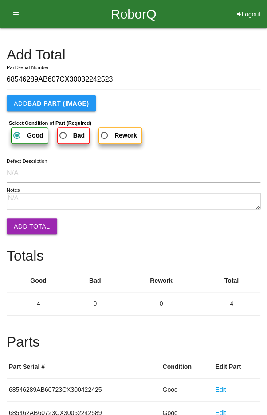
click at [27, 226] on button "Add Total" at bounding box center [32, 226] width 51 height 16
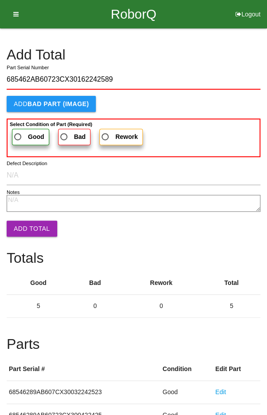
type input "685462AB60723CX30162242589"
click at [23, 130] on label "Good" at bounding box center [30, 137] width 37 height 16
click at [18, 131] on input "Good" at bounding box center [15, 134] width 6 height 6
radio input "true"
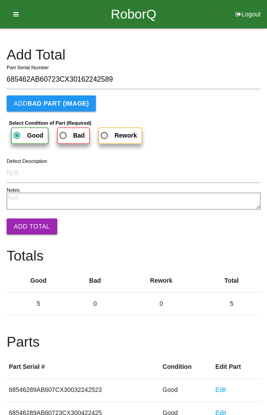
click at [25, 222] on button "Add Total" at bounding box center [32, 226] width 51 height 16
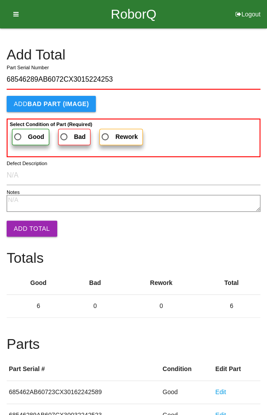
type input "68546289AB6072CX3015224253"
click at [25, 132] on span "Good" at bounding box center [28, 136] width 32 height 11
click at [18, 132] on input "Good" at bounding box center [15, 134] width 6 height 6
radio input "true"
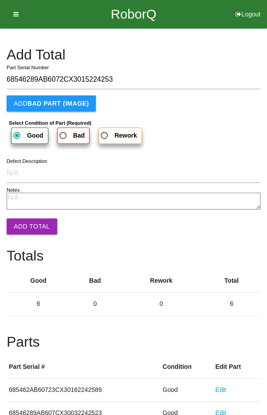
click at [26, 220] on button "Add Total" at bounding box center [32, 226] width 51 height 16
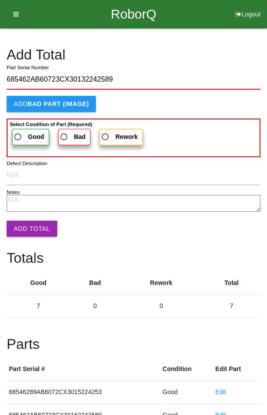
type input "685462AB60723CX30132242589"
click at [24, 131] on span "Good" at bounding box center [28, 136] width 32 height 11
click at [18, 131] on input "Good" at bounding box center [15, 134] width 6 height 6
radio input "true"
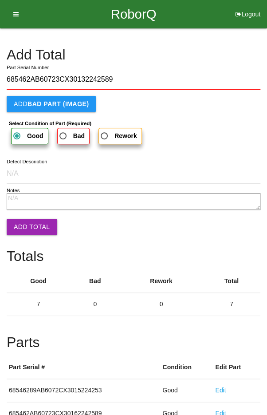
click at [25, 222] on button "Add Total" at bounding box center [32, 227] width 51 height 16
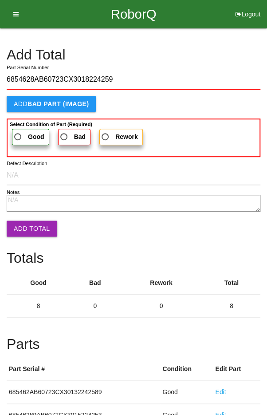
type input "6854628AB60723CX3018224259"
click at [26, 131] on span "Good" at bounding box center [28, 136] width 32 height 11
click at [18, 131] on input "Good" at bounding box center [15, 134] width 6 height 6
radio input "true"
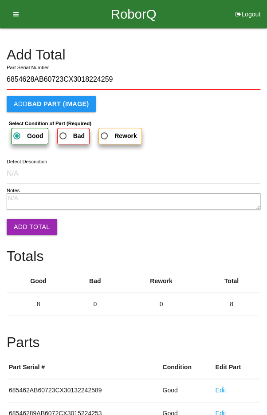
click at [28, 225] on button "Add Total" at bounding box center [32, 227] width 51 height 16
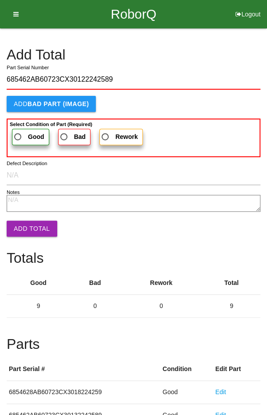
type input "685462AB60723CX30122242589"
click at [24, 131] on span "Good" at bounding box center [28, 136] width 32 height 11
click at [18, 131] on input "Good" at bounding box center [15, 134] width 6 height 6
radio input "true"
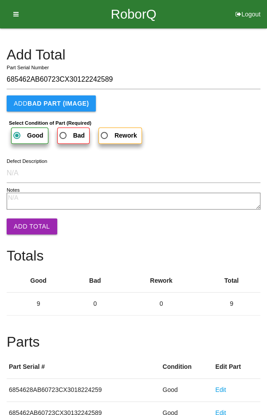
click at [28, 223] on button "Add Total" at bounding box center [32, 226] width 51 height 16
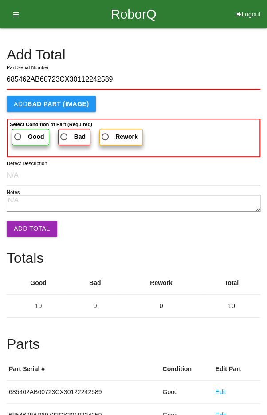
type input "685462AB60723CX30112242589"
click at [28, 131] on span "Good" at bounding box center [28, 136] width 32 height 11
click at [18, 131] on input "Good" at bounding box center [15, 134] width 6 height 6
radio input "true"
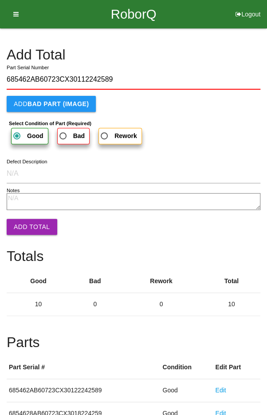
click at [28, 227] on button "Add Total" at bounding box center [32, 227] width 51 height 16
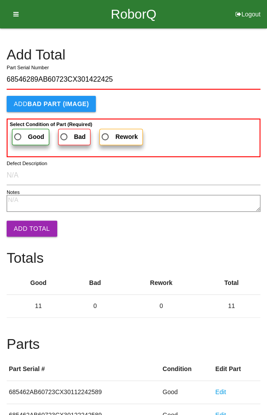
type input "68546289AB60723CX301422425"
click at [20, 124] on b "Select Condition of Part (Required)" at bounding box center [51, 124] width 83 height 5
click at [18, 131] on input "Good" at bounding box center [15, 134] width 6 height 6
radio input "true"
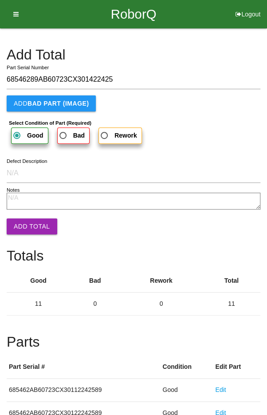
click at [28, 221] on button "Add Total" at bounding box center [32, 226] width 51 height 16
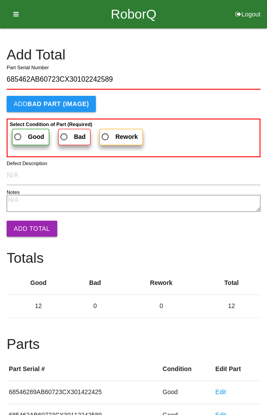
type input "685462AB60723CX30102242589"
click at [22, 132] on span "Good" at bounding box center [28, 136] width 32 height 11
click at [18, 132] on input "Good" at bounding box center [15, 134] width 6 height 6
radio input "true"
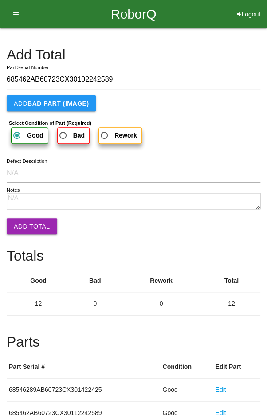
click at [28, 218] on button "Add Total" at bounding box center [32, 226] width 51 height 16
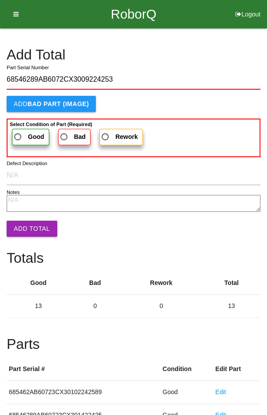
type input "68546289AB6072CX3009224253"
click at [24, 130] on label "Good" at bounding box center [30, 137] width 37 height 16
click at [18, 131] on input "Good" at bounding box center [15, 134] width 6 height 6
radio input "true"
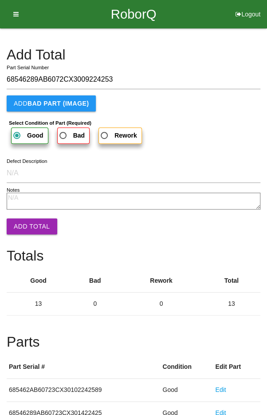
click at [28, 225] on button "Add Total" at bounding box center [32, 226] width 51 height 16
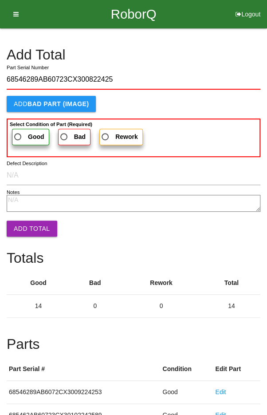
type input "68546289AB60723CX300822425"
click at [20, 130] on label "Good" at bounding box center [30, 137] width 37 height 16
click at [18, 131] on input "Good" at bounding box center [15, 134] width 6 height 6
radio input "true"
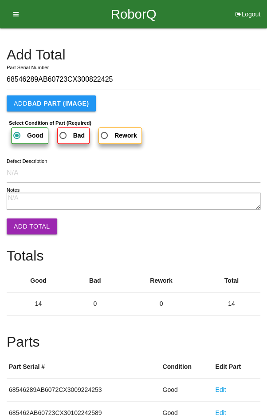
click at [27, 226] on button "Add Total" at bounding box center [32, 226] width 51 height 16
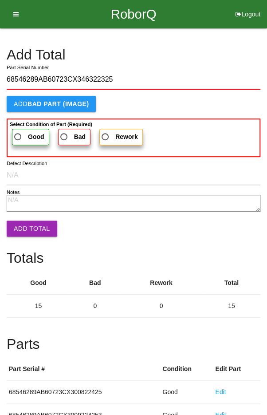
type input "68546289AB60723CX346322325"
click at [22, 129] on label "Good" at bounding box center [30, 137] width 37 height 16
click at [18, 131] on input "Good" at bounding box center [15, 134] width 6 height 6
radio input "true"
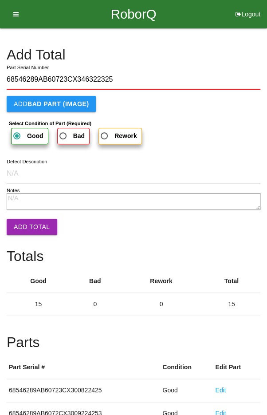
click at [25, 223] on button "Add Total" at bounding box center [32, 227] width 51 height 16
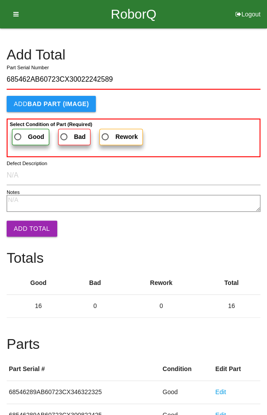
type input "685462AB60723CX30022242589"
click at [21, 129] on label "Good" at bounding box center [30, 137] width 37 height 16
click at [18, 131] on input "Good" at bounding box center [15, 134] width 6 height 6
radio input "true"
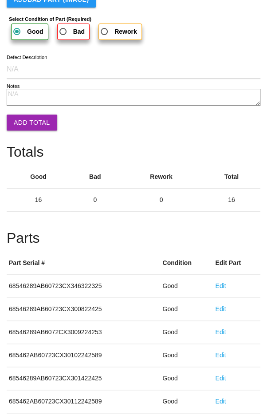
scroll to position [106, 0]
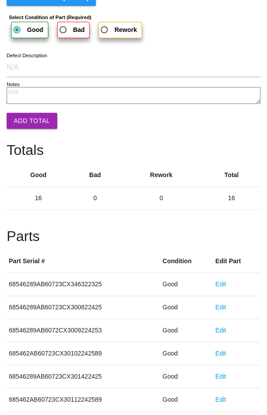
click at [19, 119] on button "Add Total" at bounding box center [32, 121] width 51 height 16
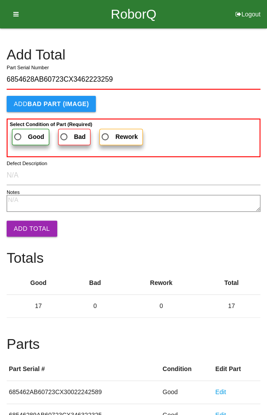
type input "6854628AB60723CX3462223259"
click at [21, 124] on b "Select Condition of Part (Required)" at bounding box center [51, 124] width 83 height 5
click at [18, 131] on input "Good" at bounding box center [15, 134] width 6 height 6
radio input "true"
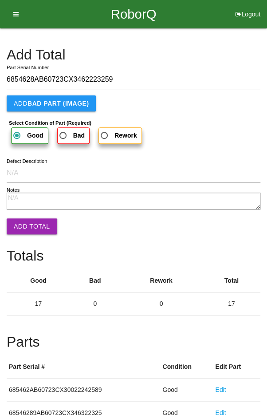
click at [27, 220] on button "Add Total" at bounding box center [32, 226] width 51 height 16
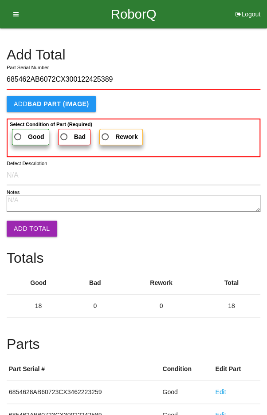
type input "685462AB6072CX300122425389"
click at [26, 134] on span "Good" at bounding box center [28, 136] width 32 height 11
click at [18, 134] on input "Good" at bounding box center [15, 134] width 6 height 6
radio input "true"
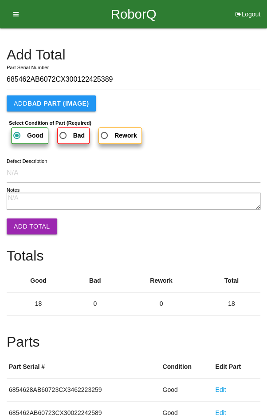
click at [24, 229] on button "Add Total" at bounding box center [32, 226] width 51 height 16
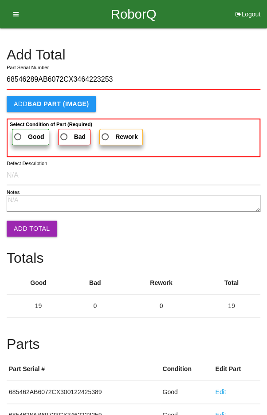
type input "68546289AB6072CX3464223253"
click at [25, 133] on span "Good" at bounding box center [28, 136] width 32 height 11
click at [18, 133] on input "Good" at bounding box center [15, 134] width 6 height 6
radio input "true"
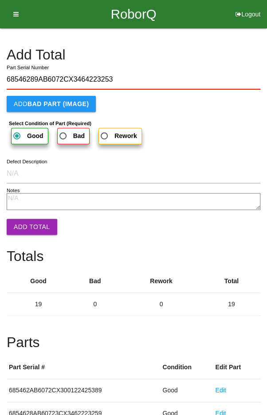
click at [29, 226] on button "Add Total" at bounding box center [32, 227] width 51 height 16
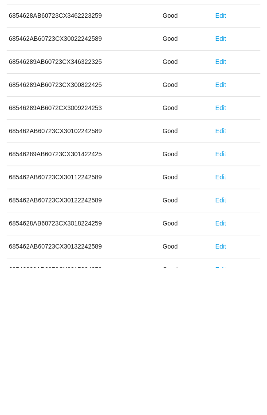
scroll to position [493, 0]
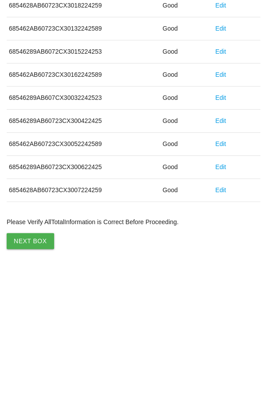
click at [34, 383] on button "Next Box" at bounding box center [30, 388] width 47 height 16
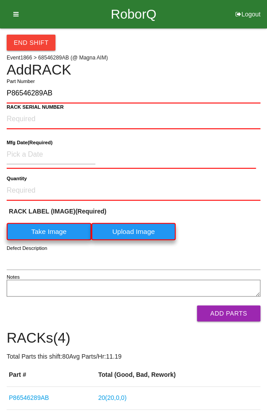
type input "P86546289AB"
click at [42, 232] on label "Take Image" at bounding box center [49, 231] width 85 height 17
click at [0, 0] on \(IMAGE\) "Take Image" at bounding box center [0, 0] width 0 height 0
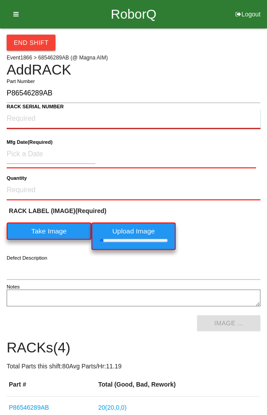
click at [27, 120] on NUMBER "RACK SERIAL NUMBER" at bounding box center [134, 119] width 254 height 20
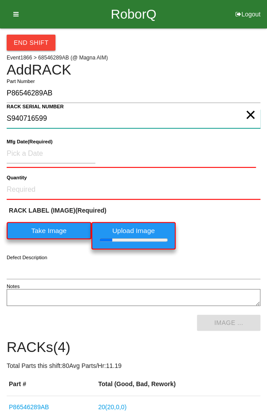
type NUMBER "S940716599"
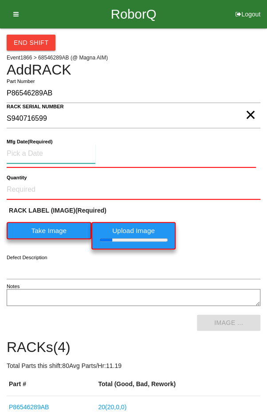
click at [30, 150] on input at bounding box center [51, 153] width 89 height 19
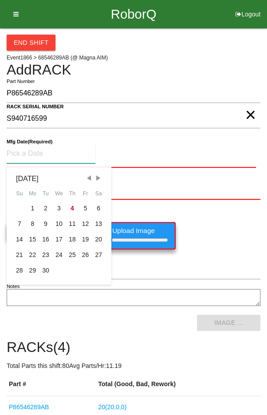
click at [86, 175] on span "Previous Month" at bounding box center [89, 178] width 8 height 8
click at [43, 238] on div "12" at bounding box center [45, 240] width 13 height 16
type input "[DATE]"
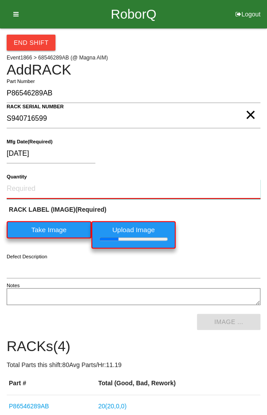
click at [31, 185] on input "Quantity" at bounding box center [134, 189] width 254 height 20
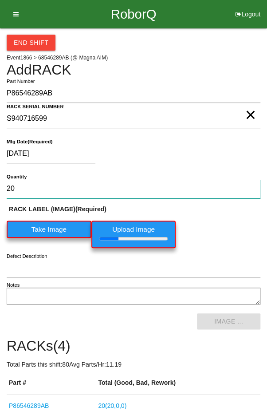
type input "20"
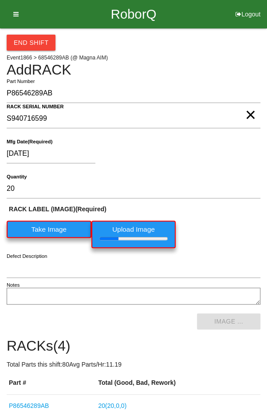
click at [228, 220] on div "RACK LABEL (IMAGE) (Required) Take Image Upload Image" at bounding box center [134, 229] width 254 height 48
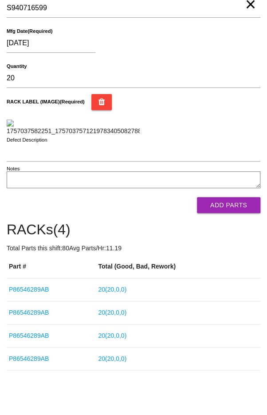
scroll to position [122, 0]
click at [232, 213] on button "Add Parts" at bounding box center [228, 205] width 63 height 16
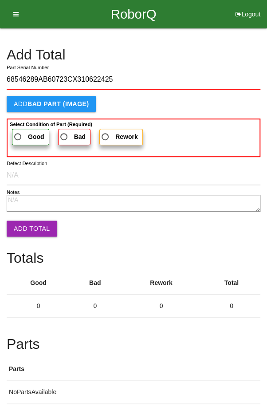
type input "68546289AB60723CX310622425"
click at [25, 129] on label "Good" at bounding box center [30, 137] width 37 height 16
click at [18, 131] on input "Good" at bounding box center [15, 134] width 6 height 6
radio input "true"
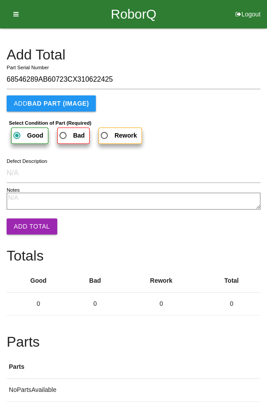
click at [24, 229] on button "Add Total" at bounding box center [32, 226] width 51 height 16
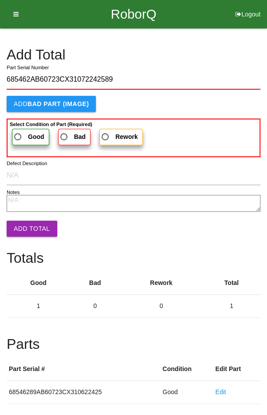
type input "685462AB60723CX31072242589"
click at [29, 133] on b "Good" at bounding box center [36, 136] width 16 height 7
click at [18, 133] on input "Good" at bounding box center [15, 134] width 6 height 6
radio input "true"
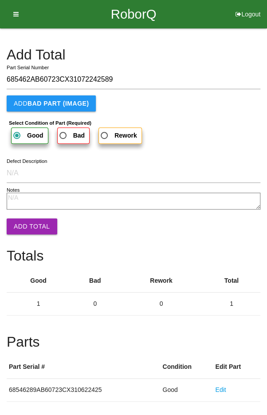
click at [28, 219] on button "Add Total" at bounding box center [32, 226] width 51 height 16
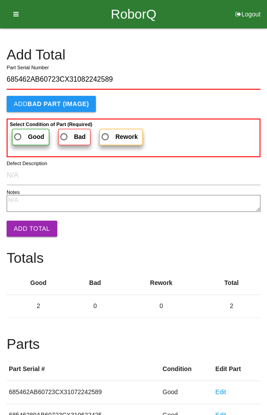
type input "685462AB60723CX31082242589"
click at [23, 129] on label "Good" at bounding box center [30, 137] width 37 height 16
click at [18, 131] on input "Good" at bounding box center [15, 134] width 6 height 6
radio input "true"
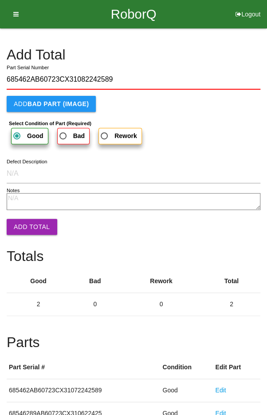
click at [28, 221] on button "Add Total" at bounding box center [32, 227] width 51 height 16
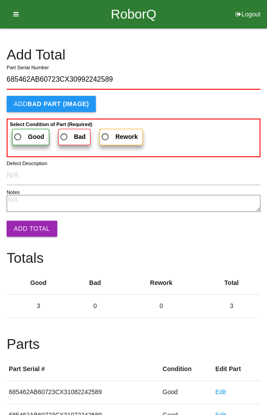
type input "685462AB60723CX30992242589"
click at [26, 132] on span "Good" at bounding box center [28, 136] width 32 height 11
click at [18, 132] on input "Good" at bounding box center [15, 134] width 6 height 6
radio input "true"
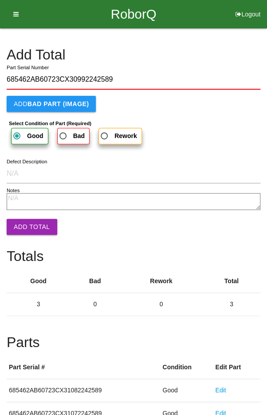
click at [29, 219] on button "Add Total" at bounding box center [32, 227] width 51 height 16
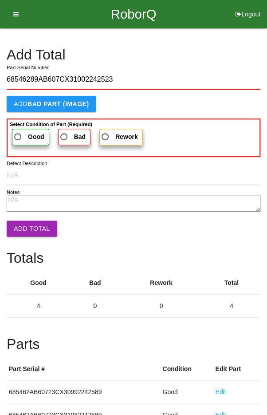
type input "68546289AB607CX31002242523"
click at [23, 132] on span "Good" at bounding box center [28, 136] width 32 height 11
click at [18, 132] on input "Good" at bounding box center [15, 134] width 6 height 6
radio input "true"
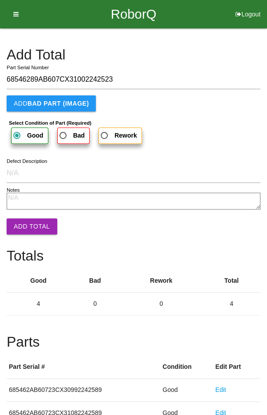
click at [28, 222] on button "Add Total" at bounding box center [32, 226] width 51 height 16
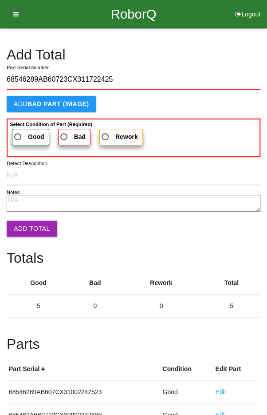
type input "68546289AB60723CX311722425"
click at [24, 133] on span "Good" at bounding box center [28, 136] width 32 height 11
click at [18, 133] on input "Good" at bounding box center [15, 134] width 6 height 6
radio input "true"
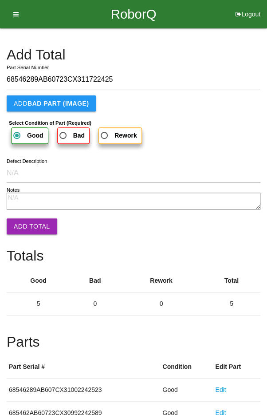
click at [27, 219] on button "Add Total" at bounding box center [32, 226] width 51 height 16
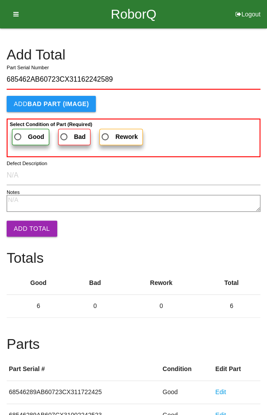
type input "685462AB60723CX31162242589"
click at [23, 132] on span "Good" at bounding box center [28, 136] width 32 height 11
click at [18, 132] on input "Good" at bounding box center [15, 134] width 6 height 6
radio input "true"
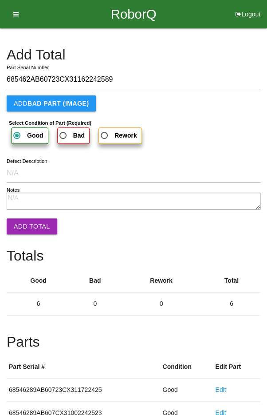
click at [28, 218] on button "Add Total" at bounding box center [32, 226] width 51 height 16
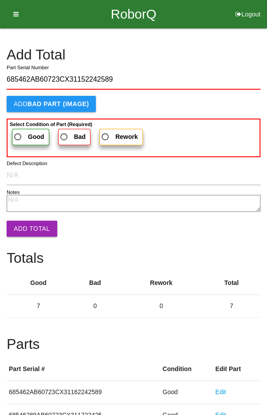
type input "685462AB60723CX31152242589"
click at [24, 129] on label "Good" at bounding box center [30, 137] width 37 height 16
click at [18, 131] on input "Good" at bounding box center [15, 134] width 6 height 6
radio input "true"
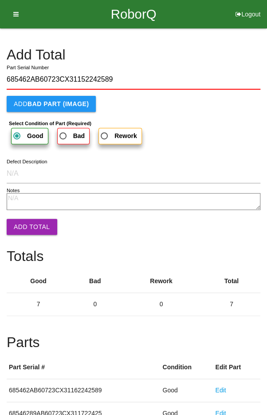
click at [28, 220] on button "Add Total" at bounding box center [32, 227] width 51 height 16
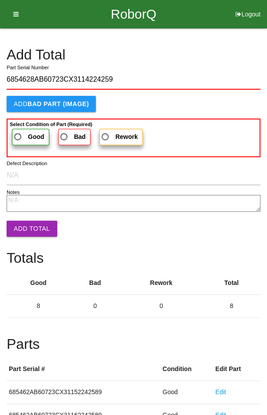
type input "6854628AB60723CX3114224259"
click at [25, 130] on label "Good" at bounding box center [30, 137] width 37 height 16
click at [18, 131] on input "Good" at bounding box center [15, 134] width 6 height 6
radio input "true"
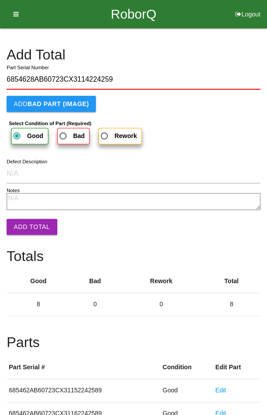
click at [26, 225] on button "Add Total" at bounding box center [32, 227] width 51 height 16
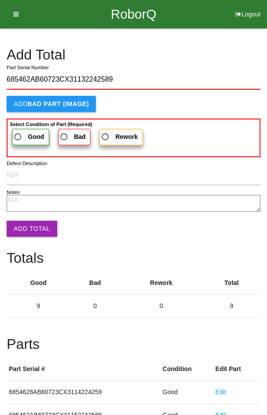
type input "685462AB60723CX31132242589"
click at [23, 129] on label "Good" at bounding box center [30, 137] width 37 height 16
click at [18, 131] on input "Good" at bounding box center [15, 134] width 6 height 6
radio input "true"
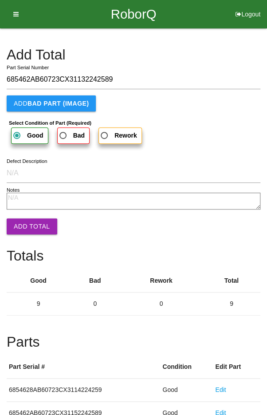
click at [30, 224] on button "Add Total" at bounding box center [32, 226] width 51 height 16
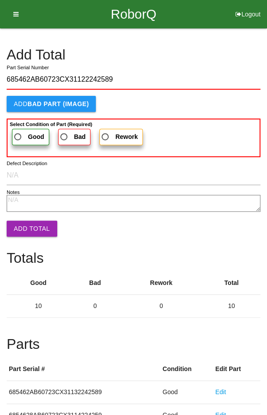
click at [21, 131] on span "Good" at bounding box center [28, 136] width 32 height 11
click at [18, 131] on input "Good" at bounding box center [15, 134] width 6 height 6
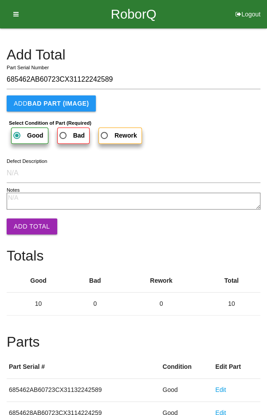
click at [27, 224] on button "Add Total" at bounding box center [32, 226] width 51 height 16
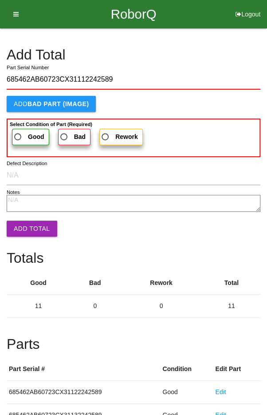
click at [28, 136] on b "Good" at bounding box center [36, 136] width 16 height 7
click at [18, 136] on input "Good" at bounding box center [15, 134] width 6 height 6
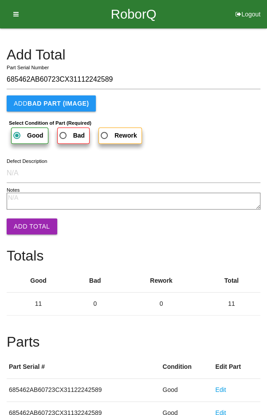
click at [28, 220] on button "Add Total" at bounding box center [32, 226] width 51 height 16
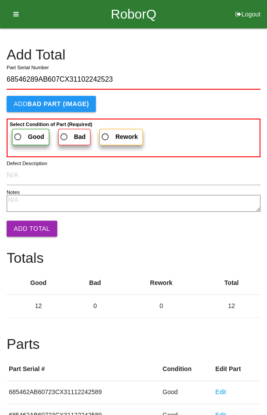
click at [25, 129] on label "Good" at bounding box center [30, 137] width 37 height 16
click at [18, 131] on input "Good" at bounding box center [15, 134] width 6 height 6
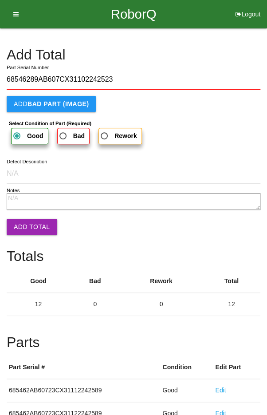
click at [27, 222] on button "Add Total" at bounding box center [32, 227] width 51 height 16
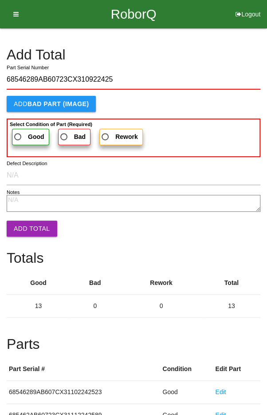
click at [25, 131] on span "Good" at bounding box center [28, 136] width 32 height 11
click at [18, 131] on input "Good" at bounding box center [15, 134] width 6 height 6
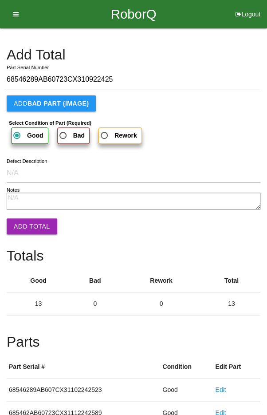
click at [29, 225] on button "Add Total" at bounding box center [32, 226] width 51 height 16
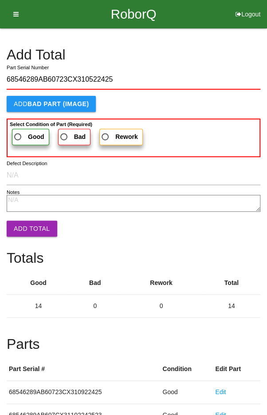
click at [28, 131] on span "Good" at bounding box center [28, 136] width 32 height 11
click at [18, 131] on input "Good" at bounding box center [15, 134] width 6 height 6
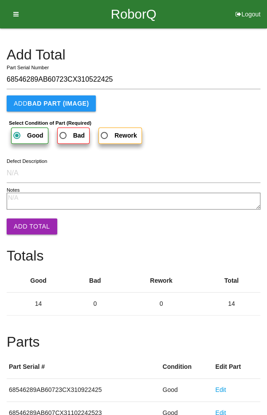
click at [30, 219] on button "Add Total" at bounding box center [32, 226] width 51 height 16
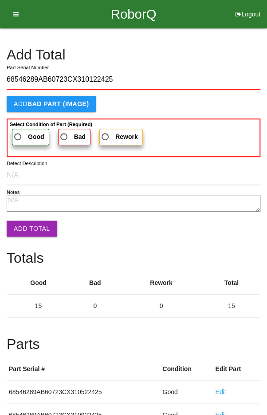
click at [20, 134] on span "Good" at bounding box center [28, 136] width 32 height 11
click at [18, 134] on input "Good" at bounding box center [15, 134] width 6 height 6
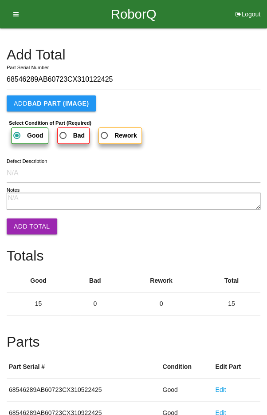
click at [26, 222] on button "Add Total" at bounding box center [32, 226] width 51 height 16
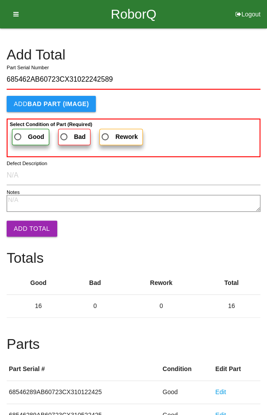
click at [22, 129] on label "Good" at bounding box center [30, 137] width 37 height 16
click at [18, 131] on input "Good" at bounding box center [15, 134] width 6 height 6
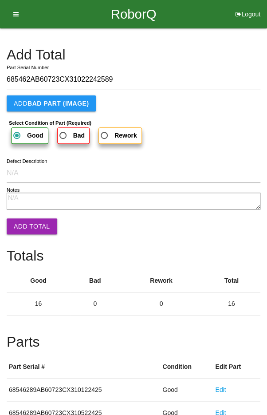
click at [28, 218] on button "Add Total" at bounding box center [32, 226] width 51 height 16
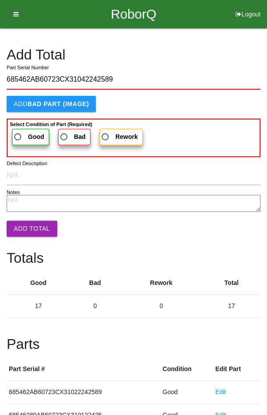
click at [25, 132] on span "Good" at bounding box center [28, 136] width 32 height 11
click at [18, 132] on input "Good" at bounding box center [15, 134] width 6 height 6
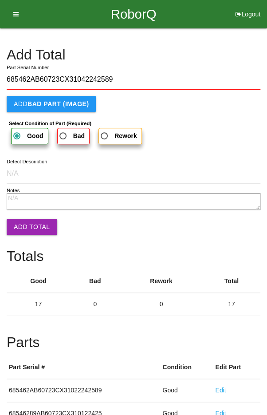
click at [28, 226] on button "Add Total" at bounding box center [32, 227] width 51 height 16
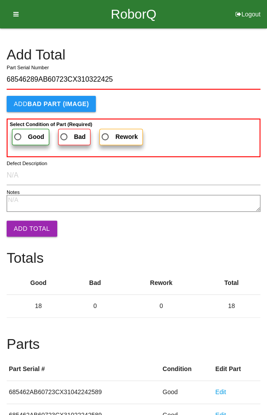
click at [23, 129] on label "Good" at bounding box center [30, 137] width 37 height 16
click at [18, 131] on input "Good" at bounding box center [15, 134] width 6 height 6
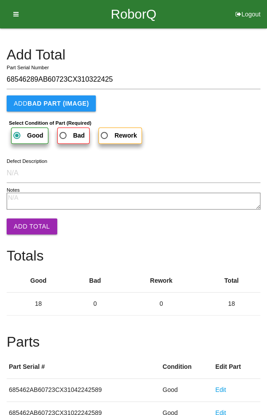
click at [27, 222] on button "Add Total" at bounding box center [32, 226] width 51 height 16
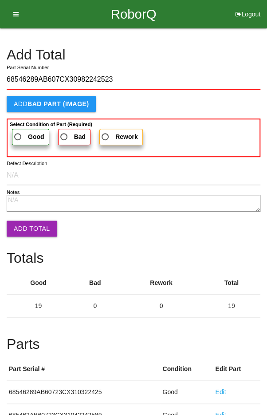
click at [24, 135] on span "Good" at bounding box center [28, 136] width 32 height 11
click at [18, 135] on input "Good" at bounding box center [15, 134] width 6 height 6
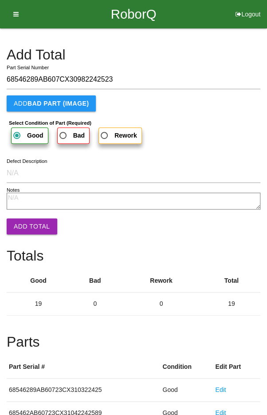
click at [27, 229] on button "Add Total" at bounding box center [32, 226] width 51 height 16
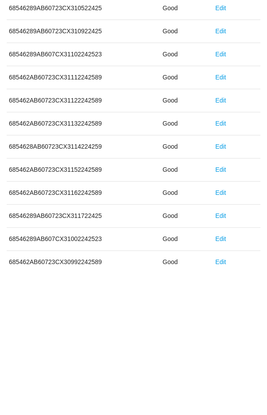
scroll to position [493, 0]
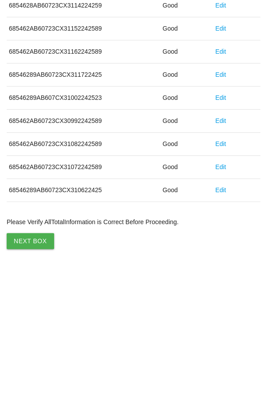
click at [32, 388] on button "Next Box" at bounding box center [30, 388] width 47 height 16
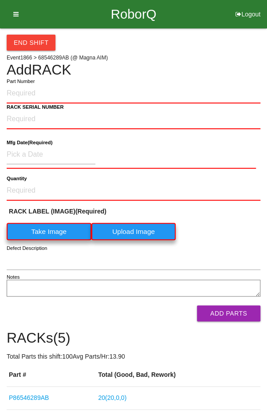
click at [20, 36] on button "End Shift" at bounding box center [31, 43] width 49 height 16
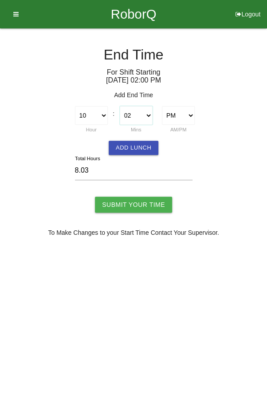
click at [126, 107] on select "00 01 02 03 04 05 06 07 08 09 10 11 12 13 14 15 16 17 18 19 20 21 22 23 24 25 2…" at bounding box center [136, 115] width 33 height 19
click at [130, 208] on input "Submit Your Time" at bounding box center [133, 205] width 77 height 16
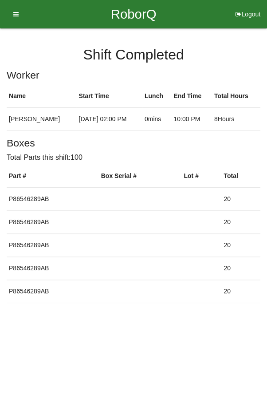
click at [245, 7] on button "Logout" at bounding box center [248, 3] width 38 height 7
